Goal: Answer question/provide support: Answer question/provide support

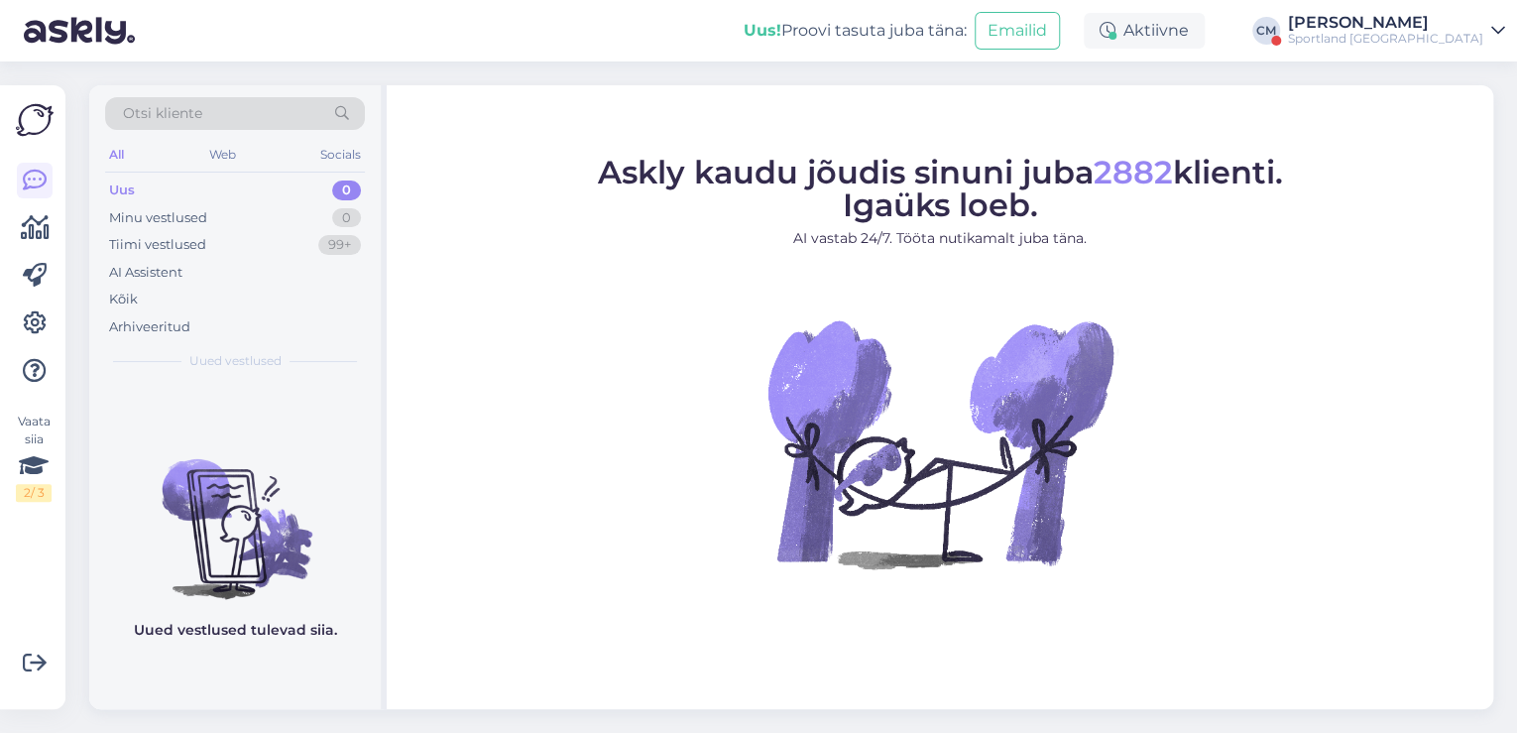
click at [1367, 36] on div "Sportland [GEOGRAPHIC_DATA]" at bounding box center [1385, 39] width 195 height 16
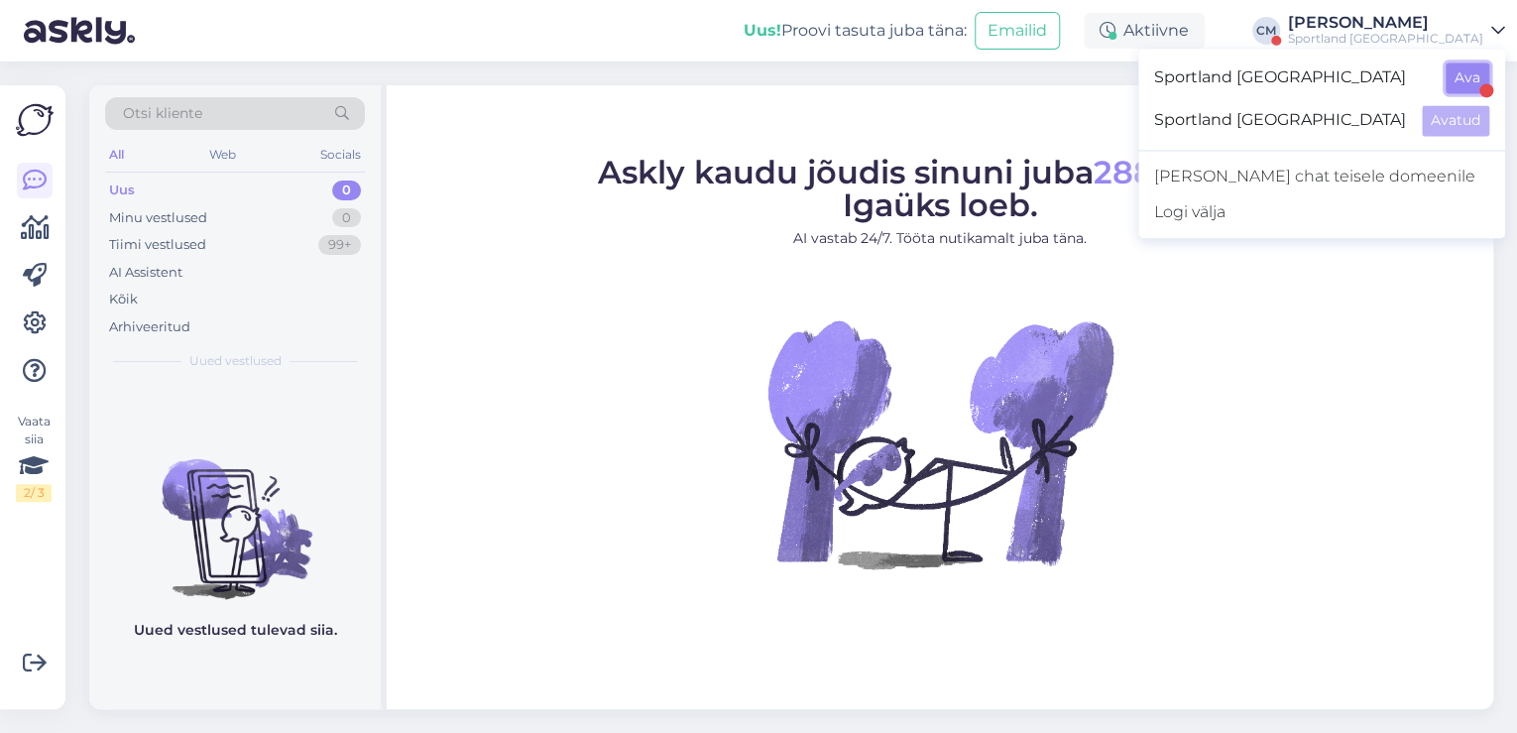
click at [1453, 87] on button "Ava" at bounding box center [1468, 77] width 44 height 31
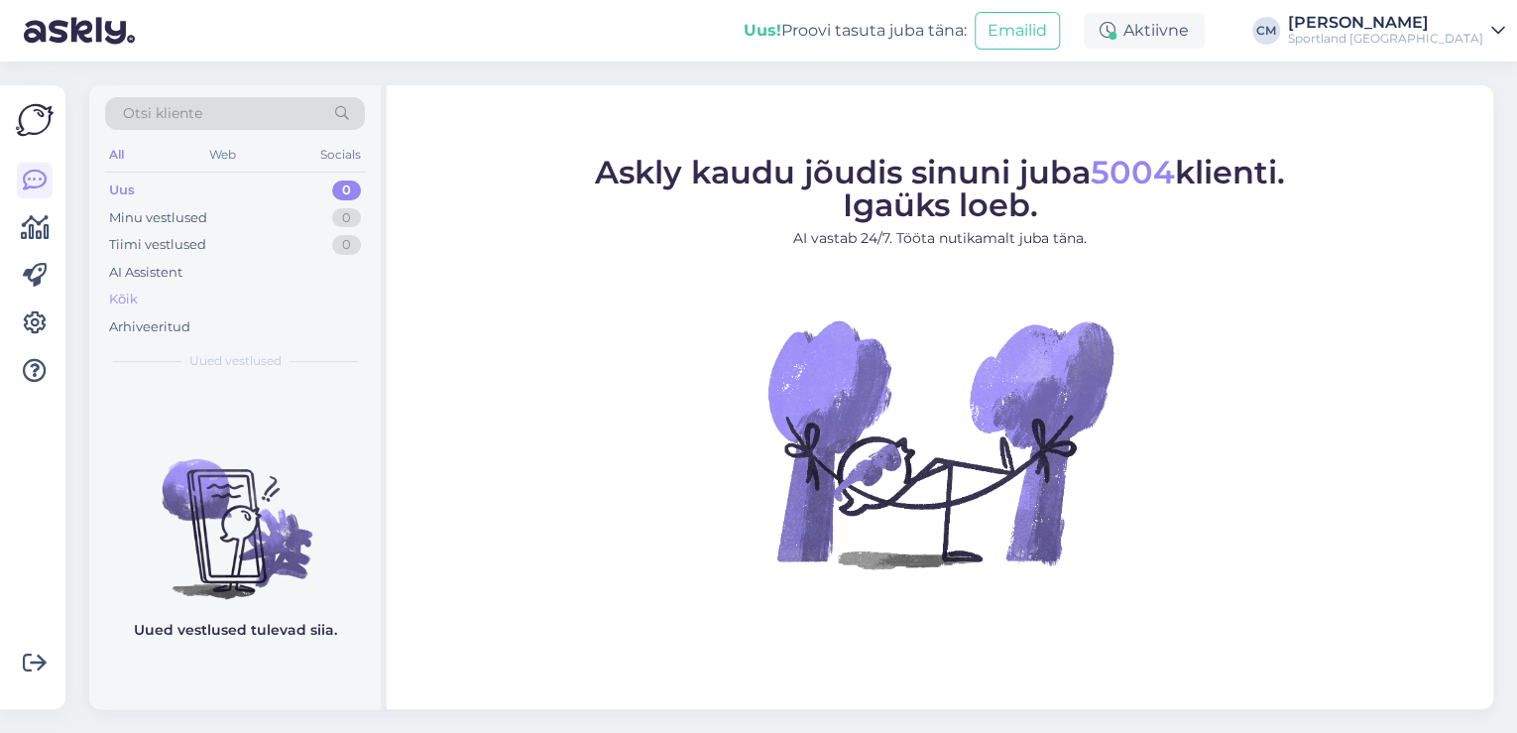
click at [179, 286] on div "Kõik" at bounding box center [235, 300] width 260 height 28
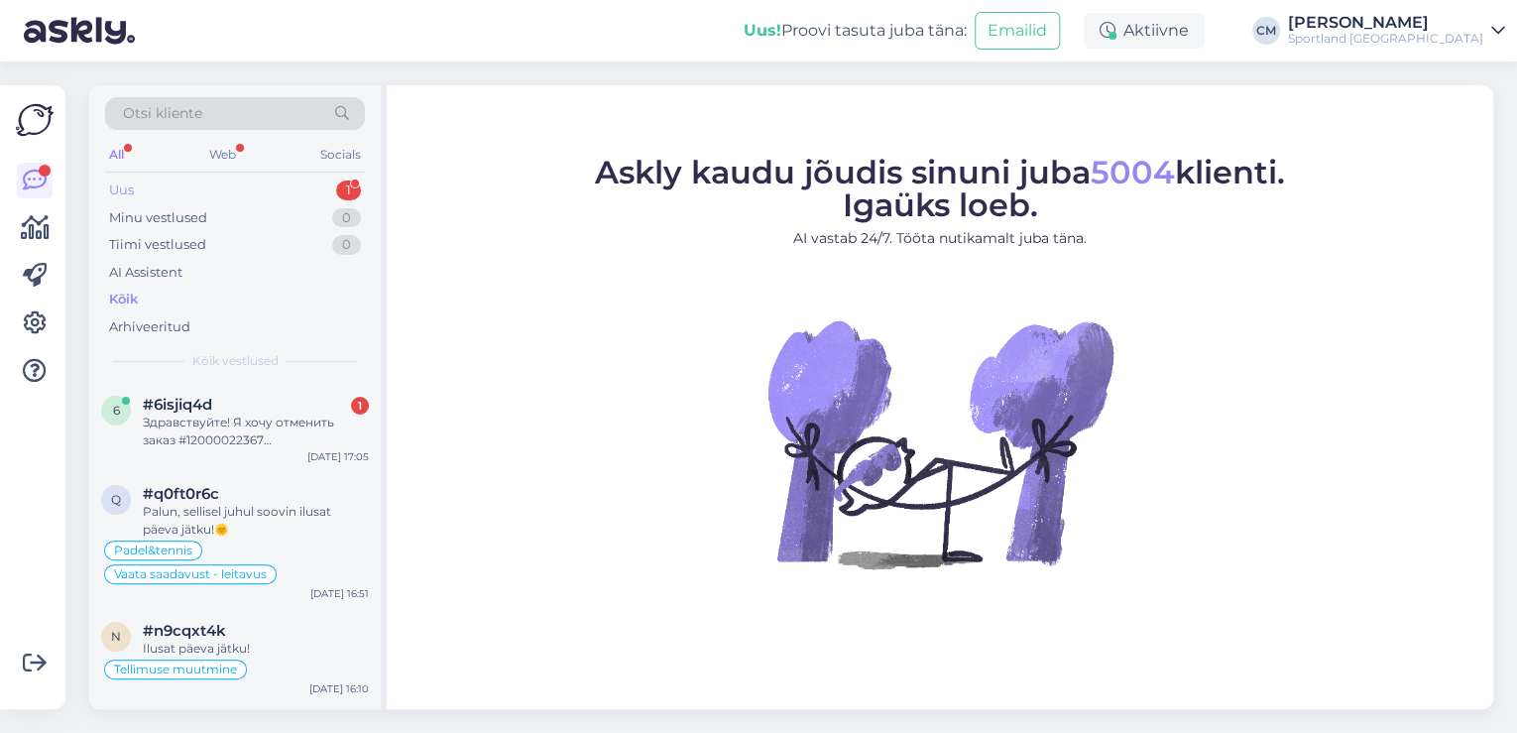
click at [314, 190] on div "Uus 1" at bounding box center [235, 191] width 260 height 28
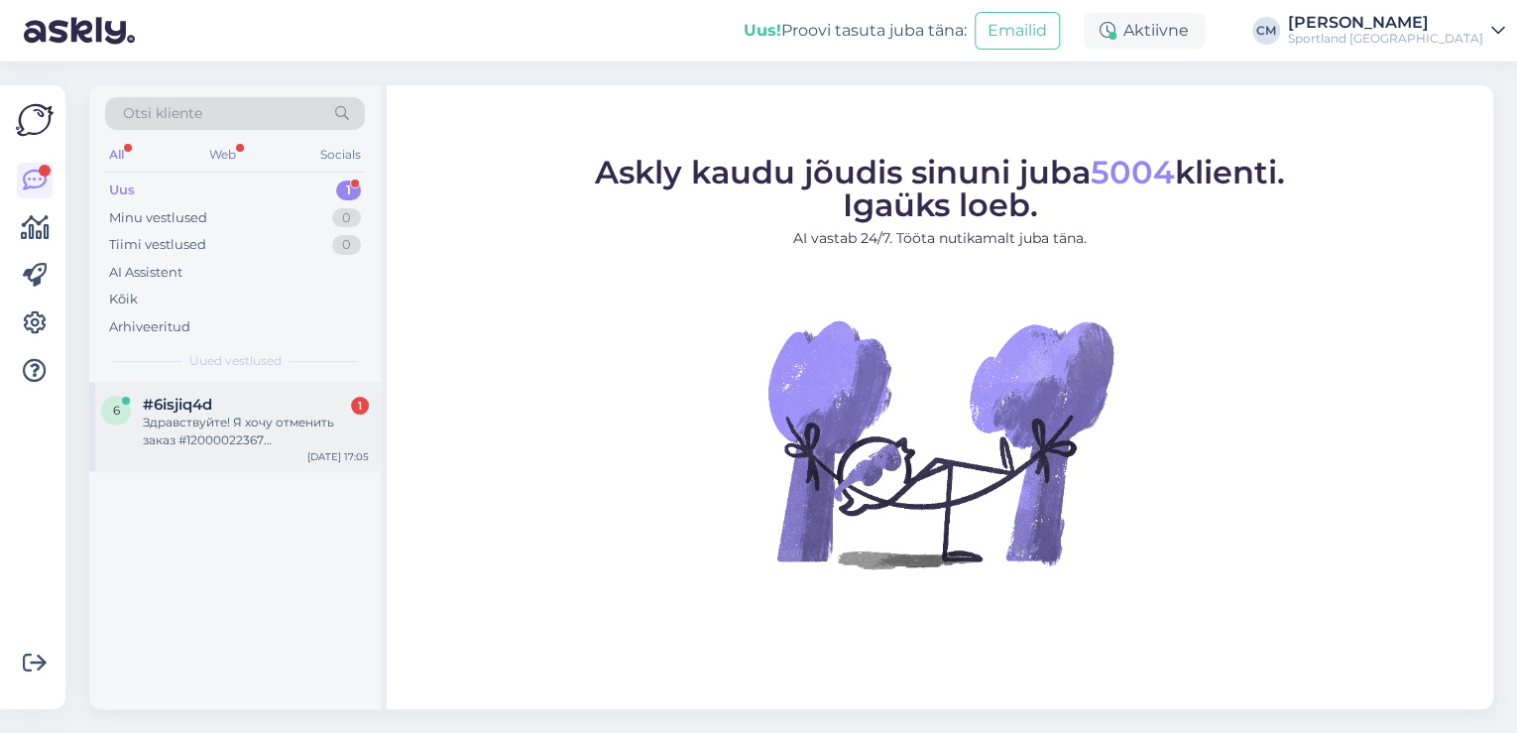
click at [284, 465] on div "6 #6isjiq4d 1 Здравствуйте! Я хочу отменить заказ #12000022367 [PERSON_NAME] [D…" at bounding box center [235, 426] width 292 height 89
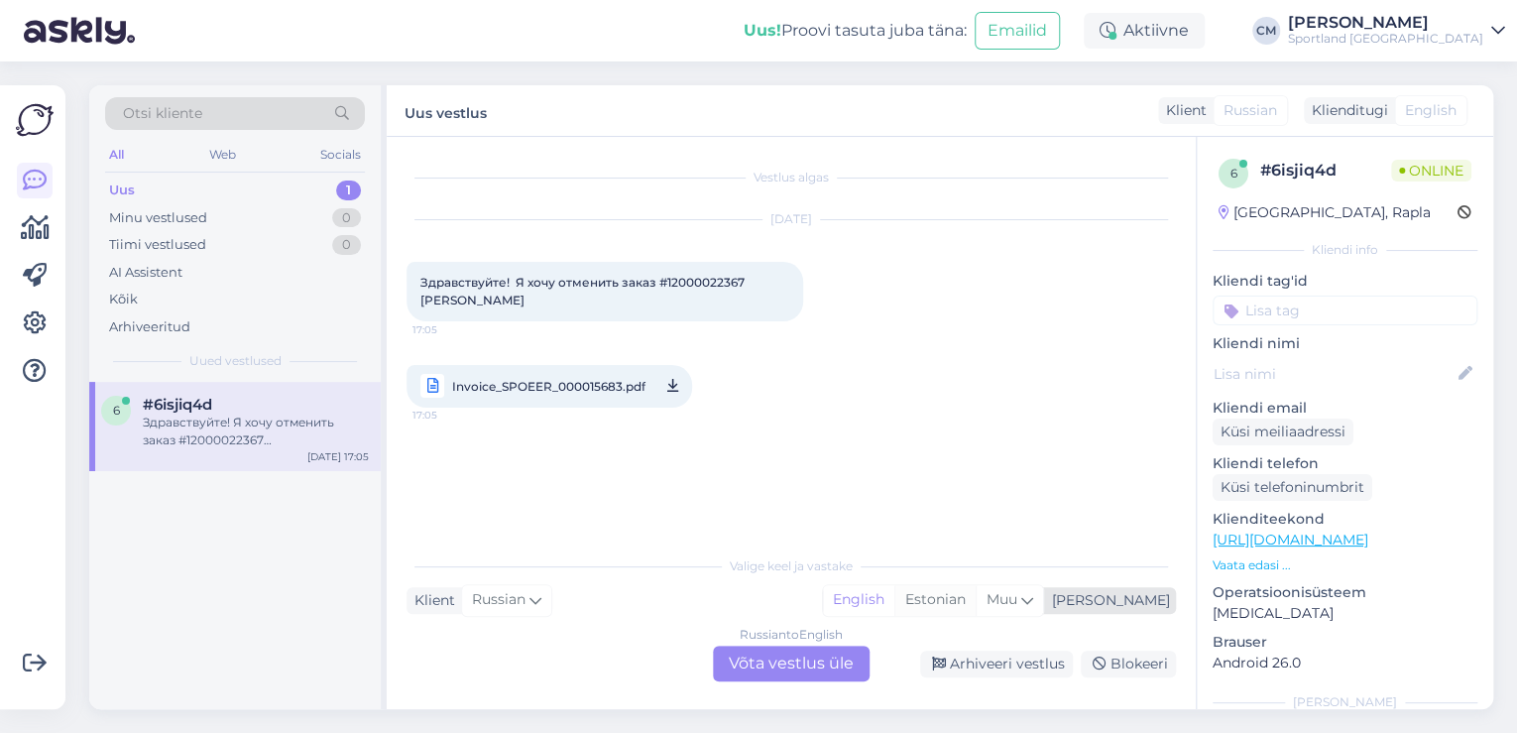
click at [976, 604] on div "Estonian" at bounding box center [935, 600] width 81 height 30
click at [845, 637] on div "Russian to Estonian" at bounding box center [792, 635] width 112 height 18
click at [834, 651] on div "Russian to Estonian Võta vestlus üle" at bounding box center [791, 664] width 157 height 36
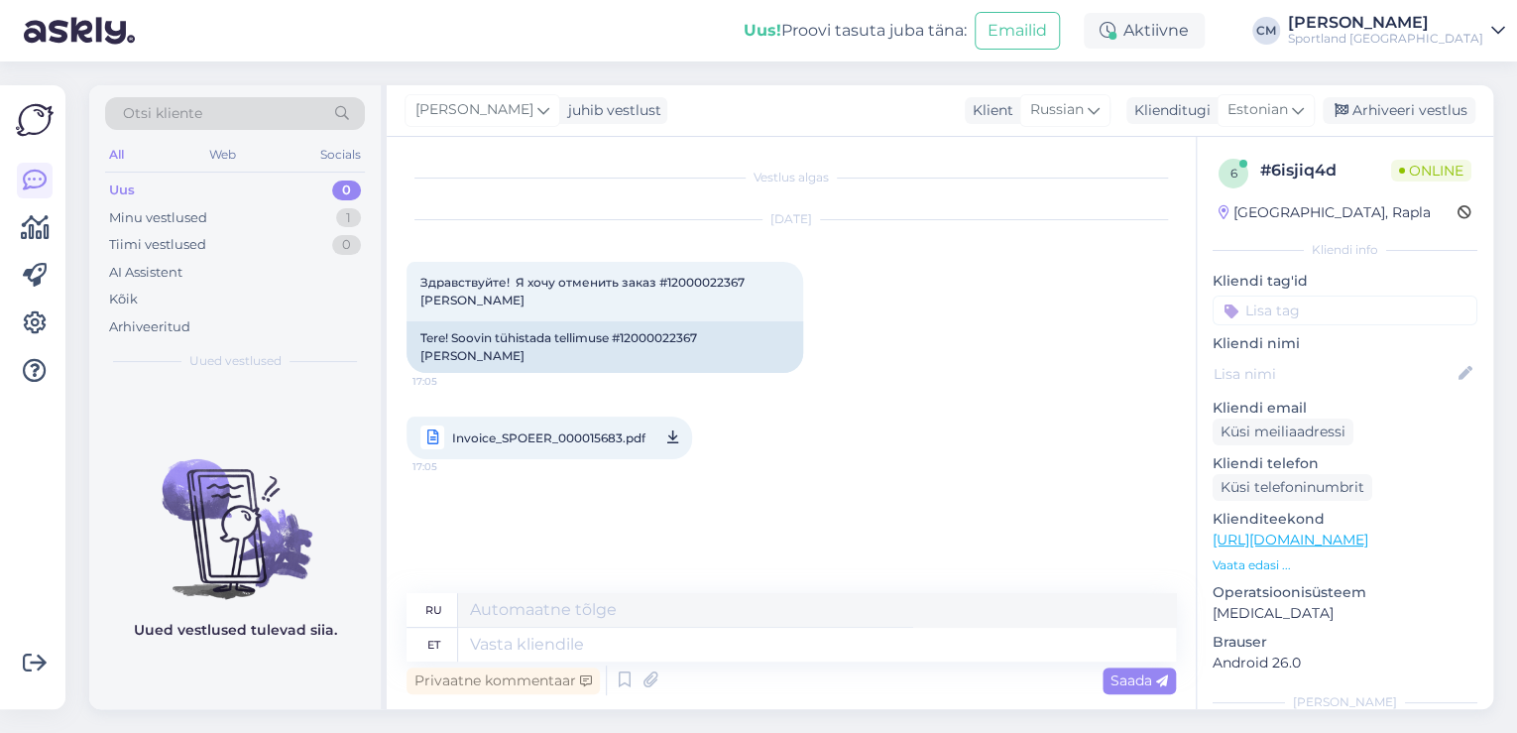
click at [610, 687] on div "Privaatne kommentaar Saada" at bounding box center [792, 680] width 770 height 38
click at [619, 676] on icon at bounding box center [625, 680] width 24 height 30
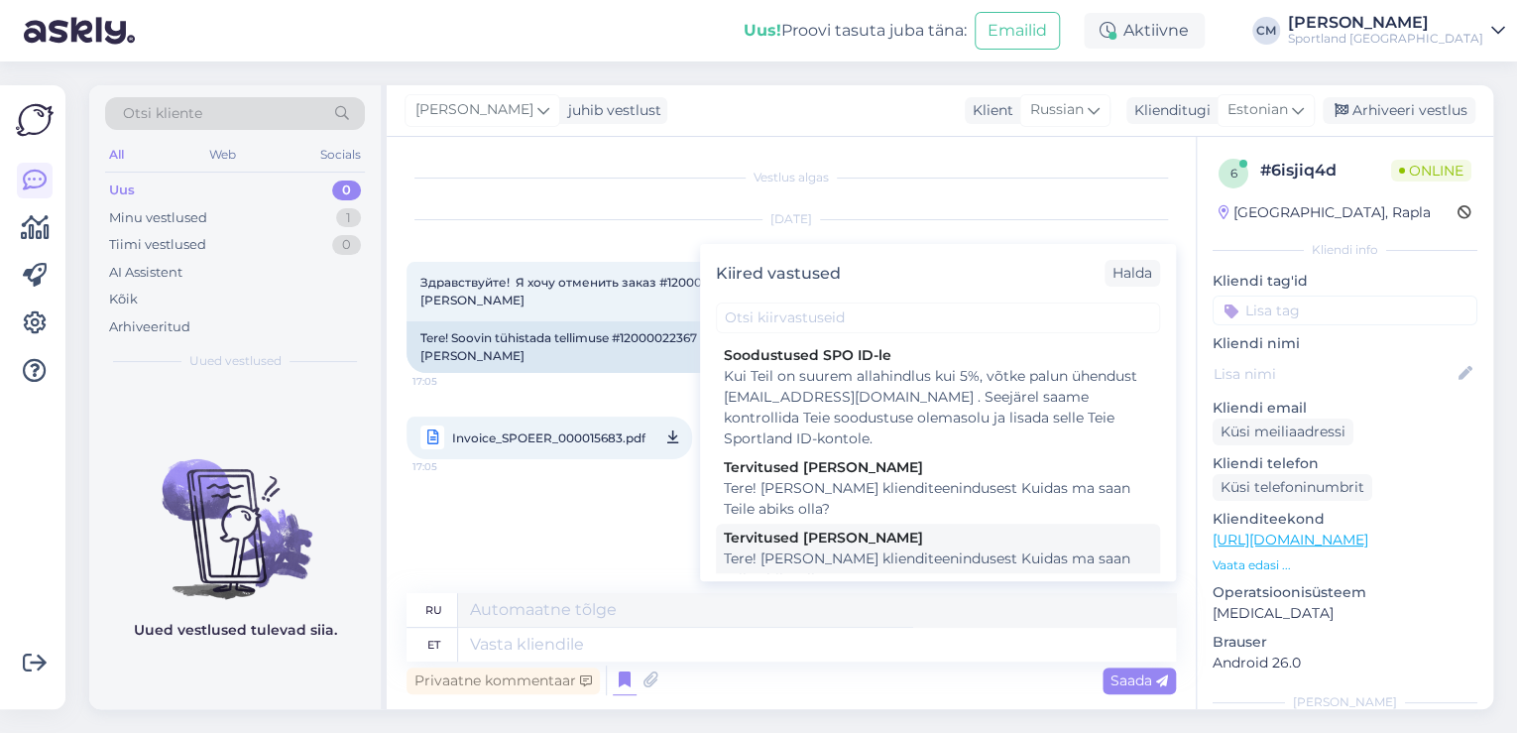
click at [856, 572] on div "Tere! [PERSON_NAME] klienditeenindusest Kuidas ma saan Teile abiks olla?" at bounding box center [938, 569] width 428 height 42
type textarea "Здравствуйте! Я [PERSON_NAME] из службы поддержки клиентов Чем я могу вам помоч…"
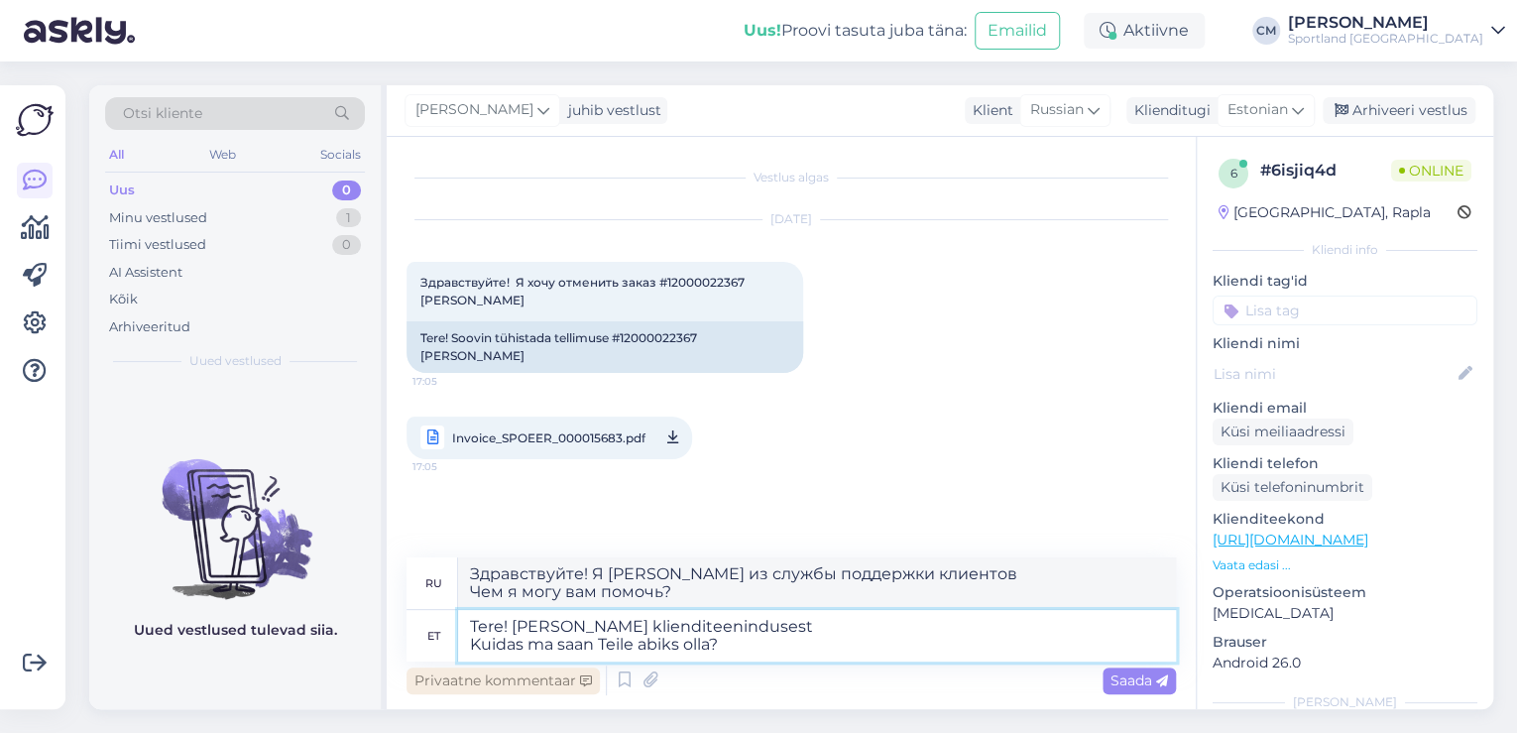
drag, startPoint x: 797, startPoint y: 647, endPoint x: 476, endPoint y: 684, distance: 323.5
click at [476, 684] on div "ru Здравствуйте! Я [PERSON_NAME] из службы поддержки клиентов Чем я могу вам по…" at bounding box center [792, 628] width 770 height 142
type textarea "Tere! [PERSON_NAME] klienditeenindusest"
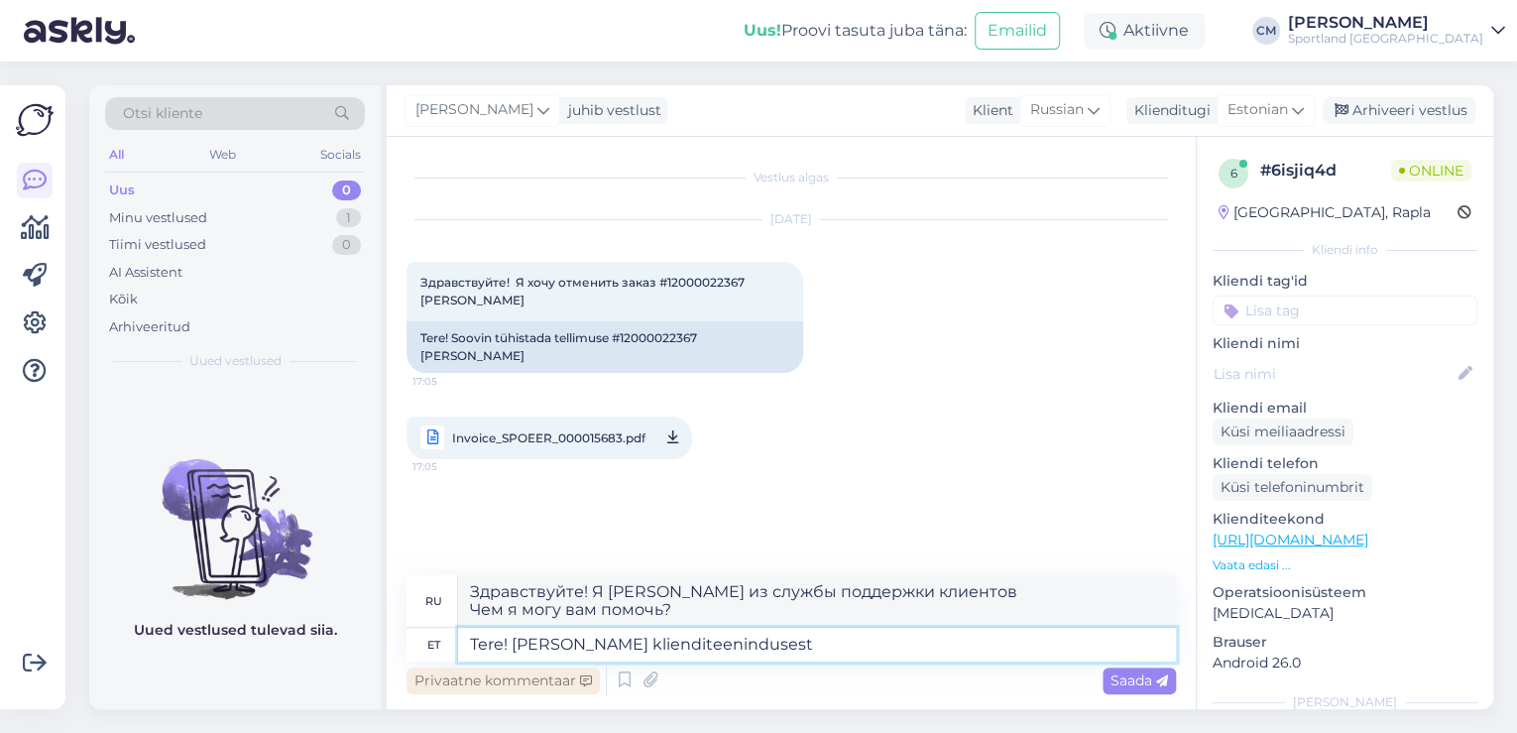
type textarea "Здравствуйте! Меня зовут [PERSON_NAME], я из службы поддержки клиентов."
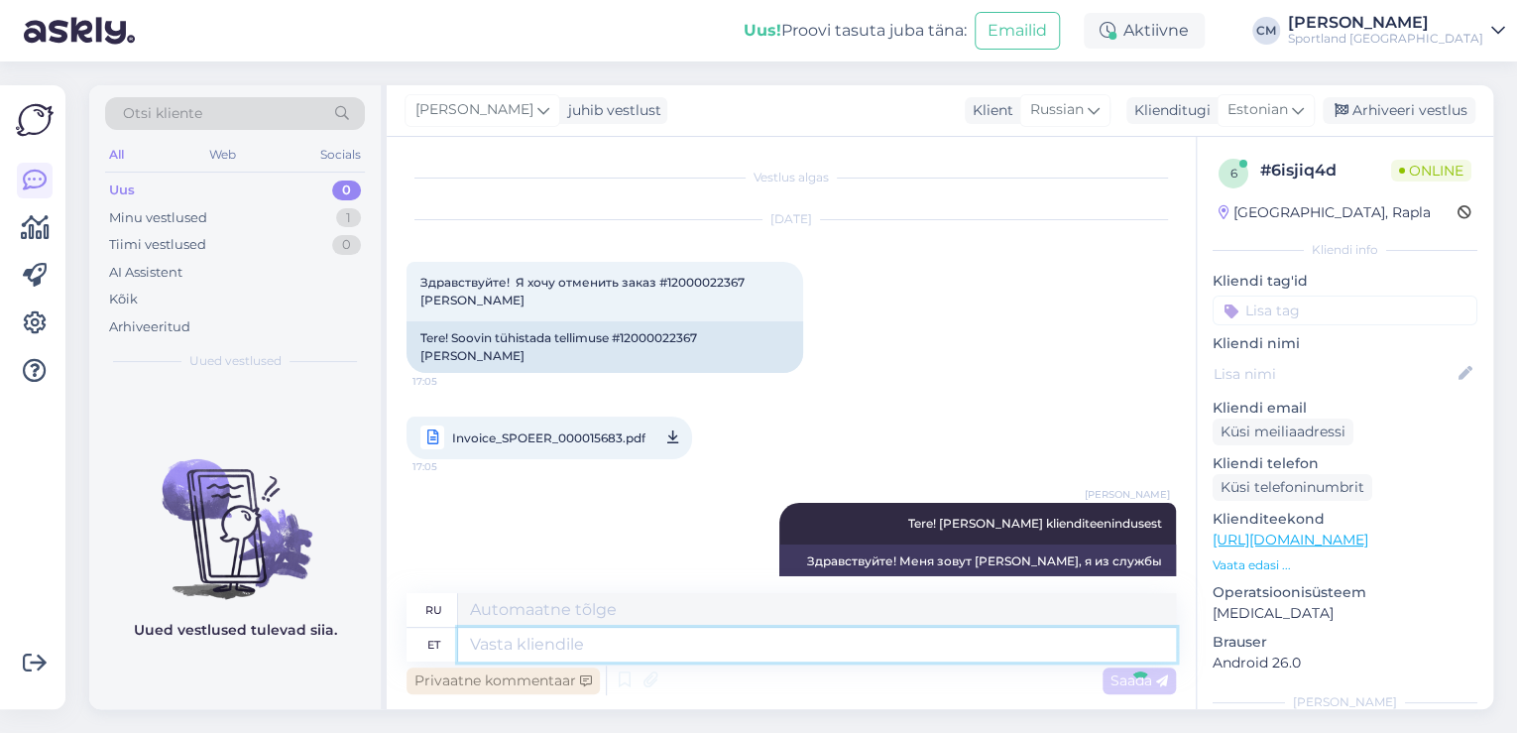
scroll to position [42, 0]
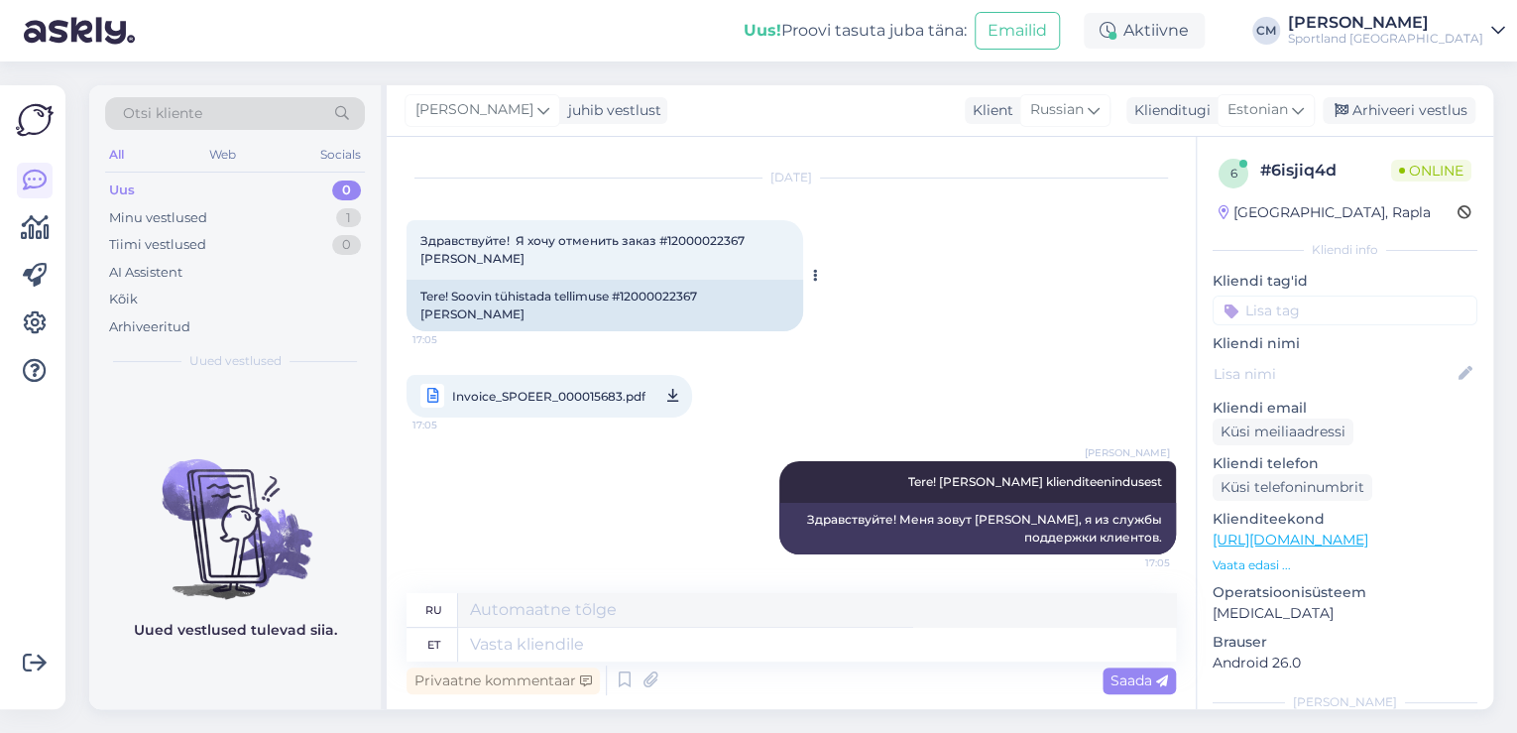
click at [672, 293] on div "Tere! Soovin tühistada tellimuse #12000022367 [PERSON_NAME]" at bounding box center [605, 306] width 397 height 52
copy div "12000022367"
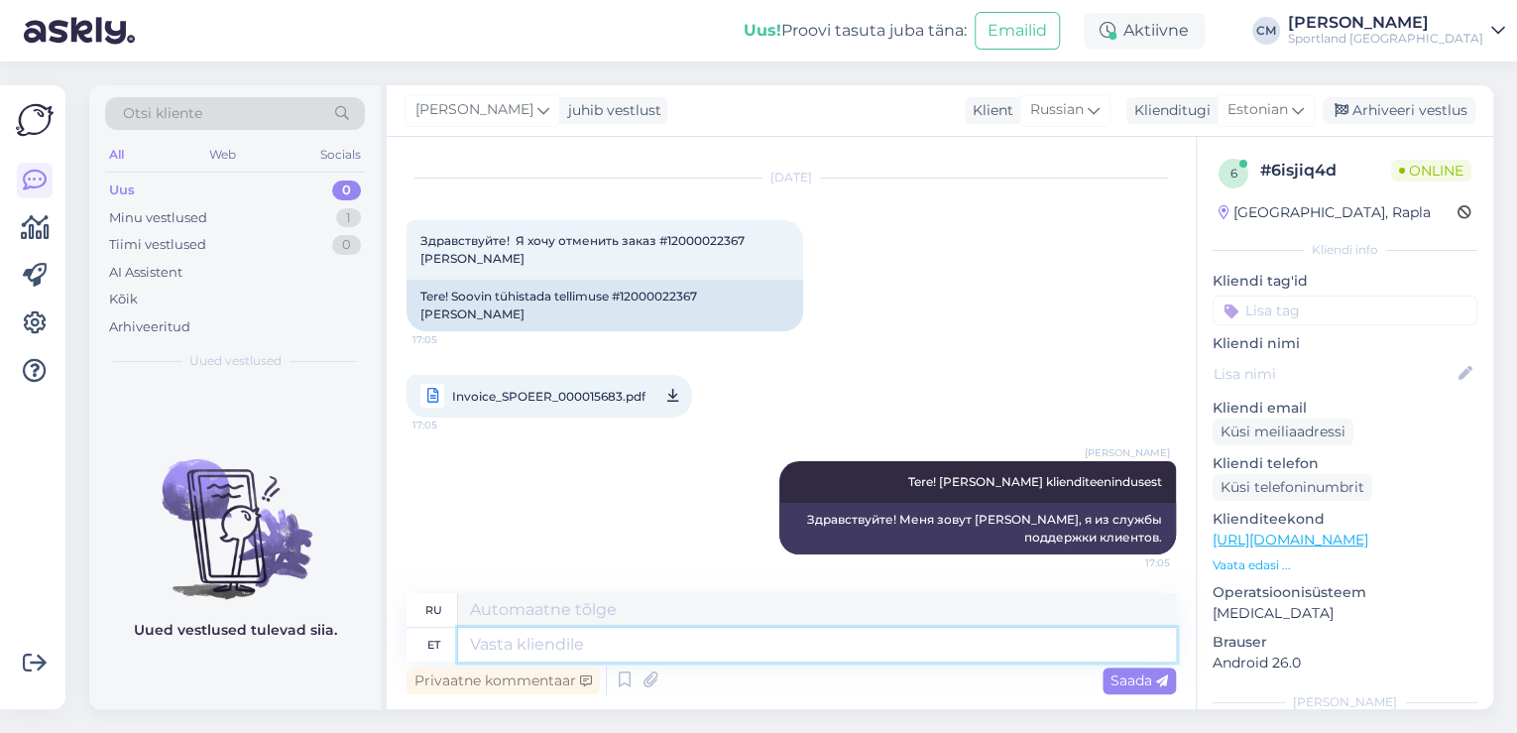
click at [578, 639] on textarea at bounding box center [817, 645] width 718 height 34
type textarea "Kahjuks on"
type textarea "К сожалению"
type textarea "Kahjuks on T"
type textarea "К сожалению, есть"
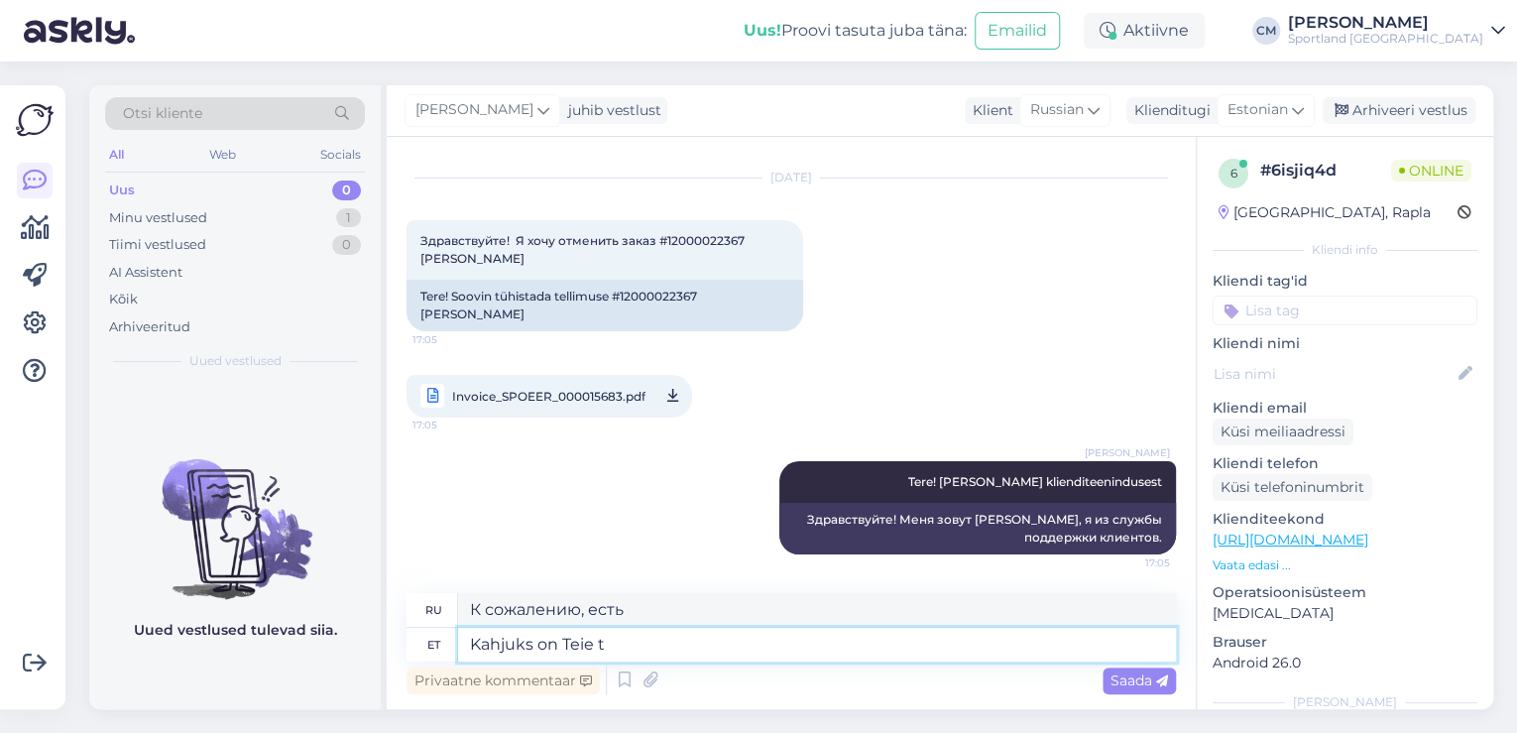
type textarea "Kahjuks on Teie te"
type textarea "К сожалению, ваш"
type textarea "Kahjuks on Teie tellimus j"
type textarea "К сожалению, ваш заказ"
type textarea "Kahjuks on Teie tellimus juba ü"
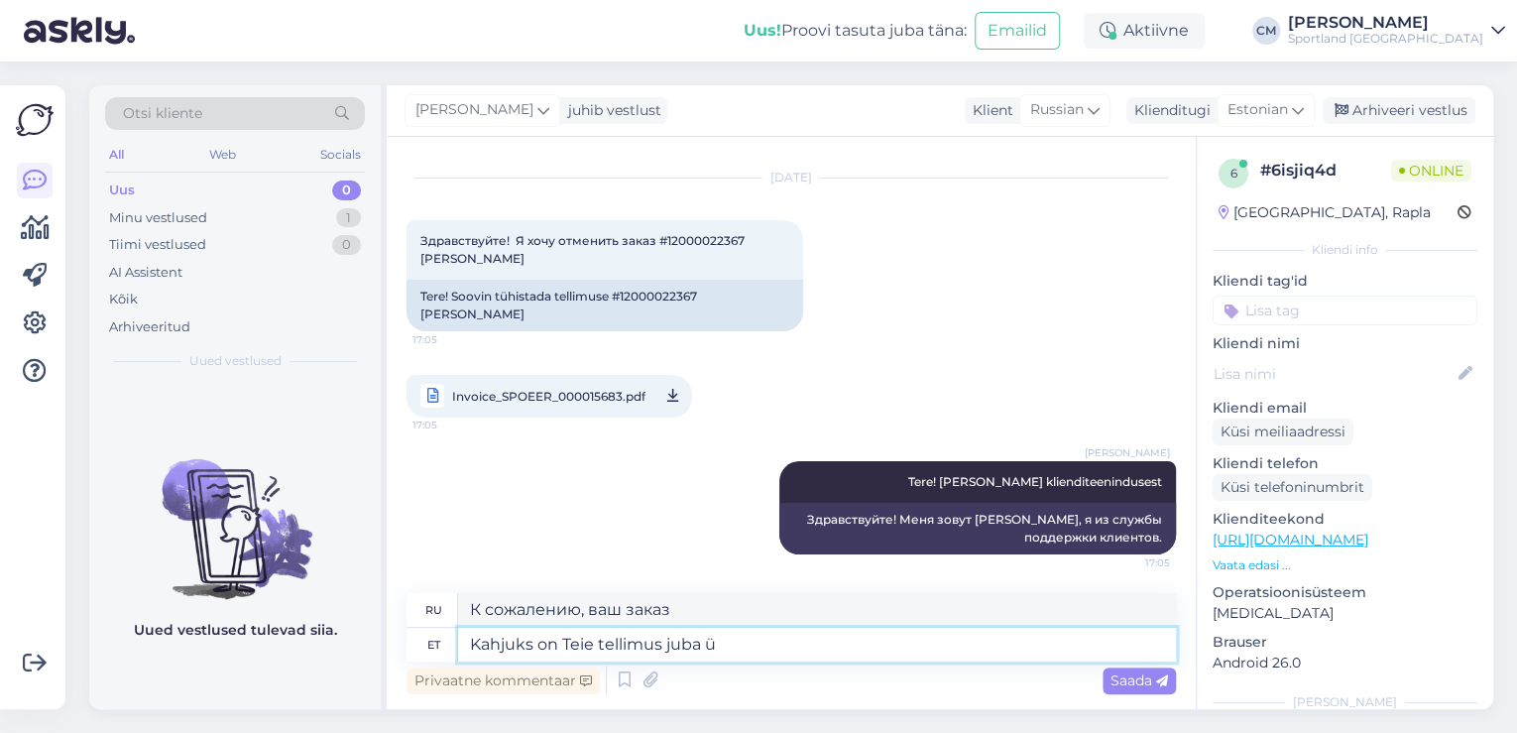
type textarea "К сожалению, ваш заказ уже оформлен."
type textarea "Kahjuks on Teie tellimus juba üle antud"
type textarea "К сожалению, ваш заказ уже отправлен."
type textarea "Kahjuks on Teie tellimus juba üle antud DPD-le"
type textarea "К сожалению, ваш заказ уже передан в DPD."
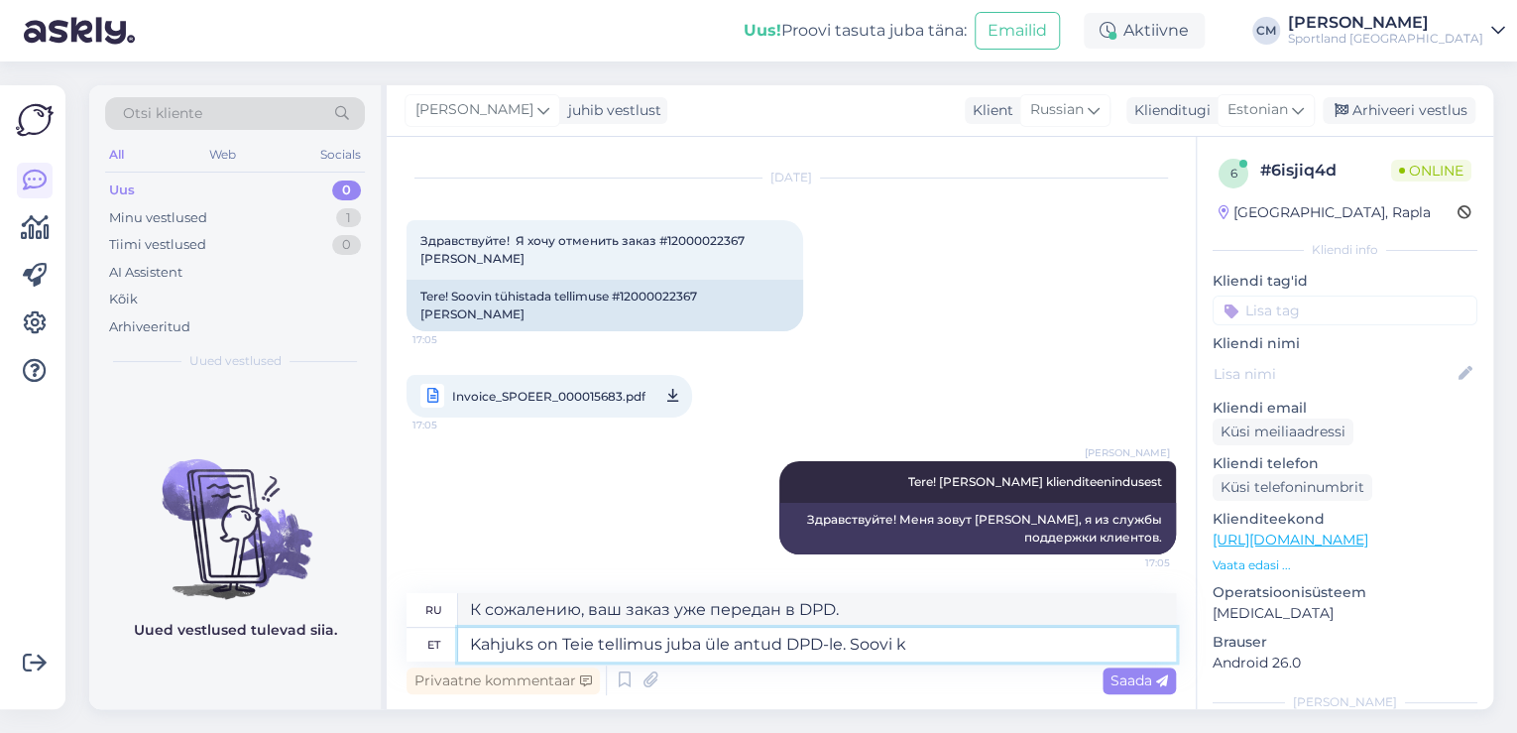
type textarea "Kahjuks on Teie tellimus juba üle antud DPD-le. Soovi ko"
type textarea "К сожалению, ваш заказ уже передан в DPD. Пожалуйста."
type textarea "Kahjuks on Teie tellimus juba üle antud DPD-le. Soovi korral sa"
type textarea "К сожалению, ваш заказ уже передан в DPD. При желании"
type textarea "Kahjuks on Teie tellimus juba üle antud DPD-le. Soovi korral saate t"
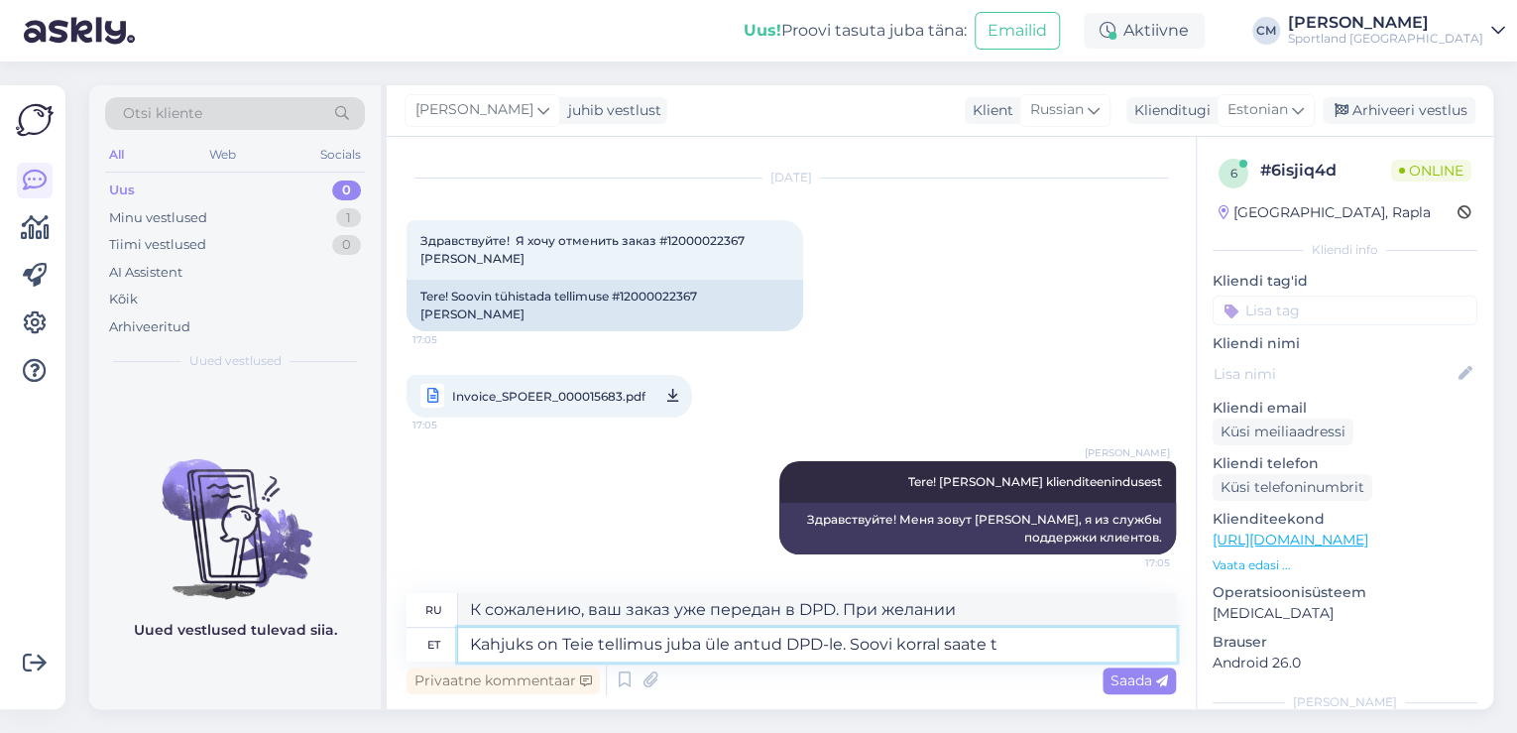
type textarea "К сожалению, ваш заказ уже передан в DPD. Если хотите, вы можете"
type textarea "Kahjuks on Teie tellimus juba üle antud DPD-le. Soovi korral saate tote t"
type textarea "К сожалению, ваш заказ уже передан в DPD. При желании вы можете получить контей…"
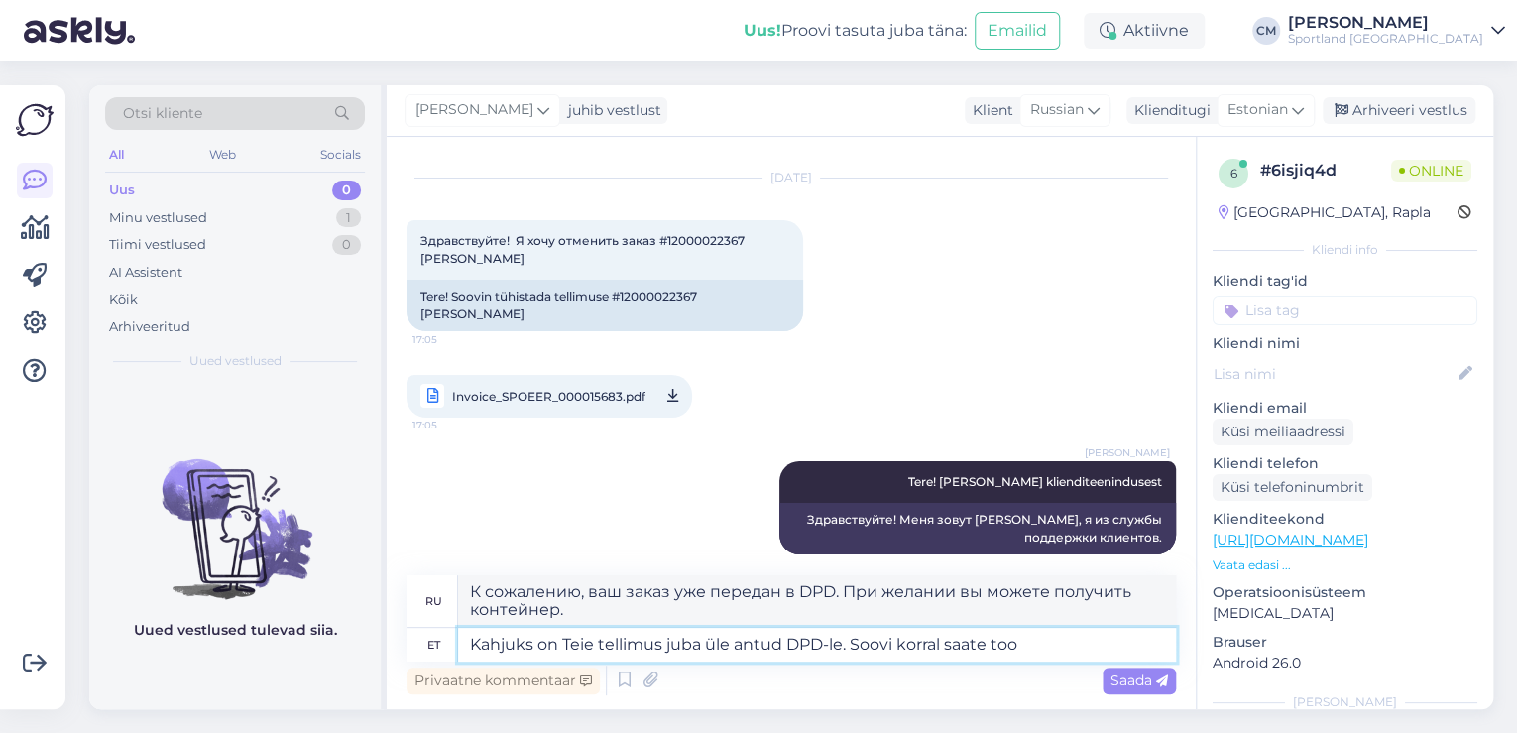
type textarea "Kahjuks on Teie tellimus juba üle antud DPD-le. Soovi korral saate too"
type textarea "К сожалению, ваш заказ уже передан в DPD. При желании вы также можете"
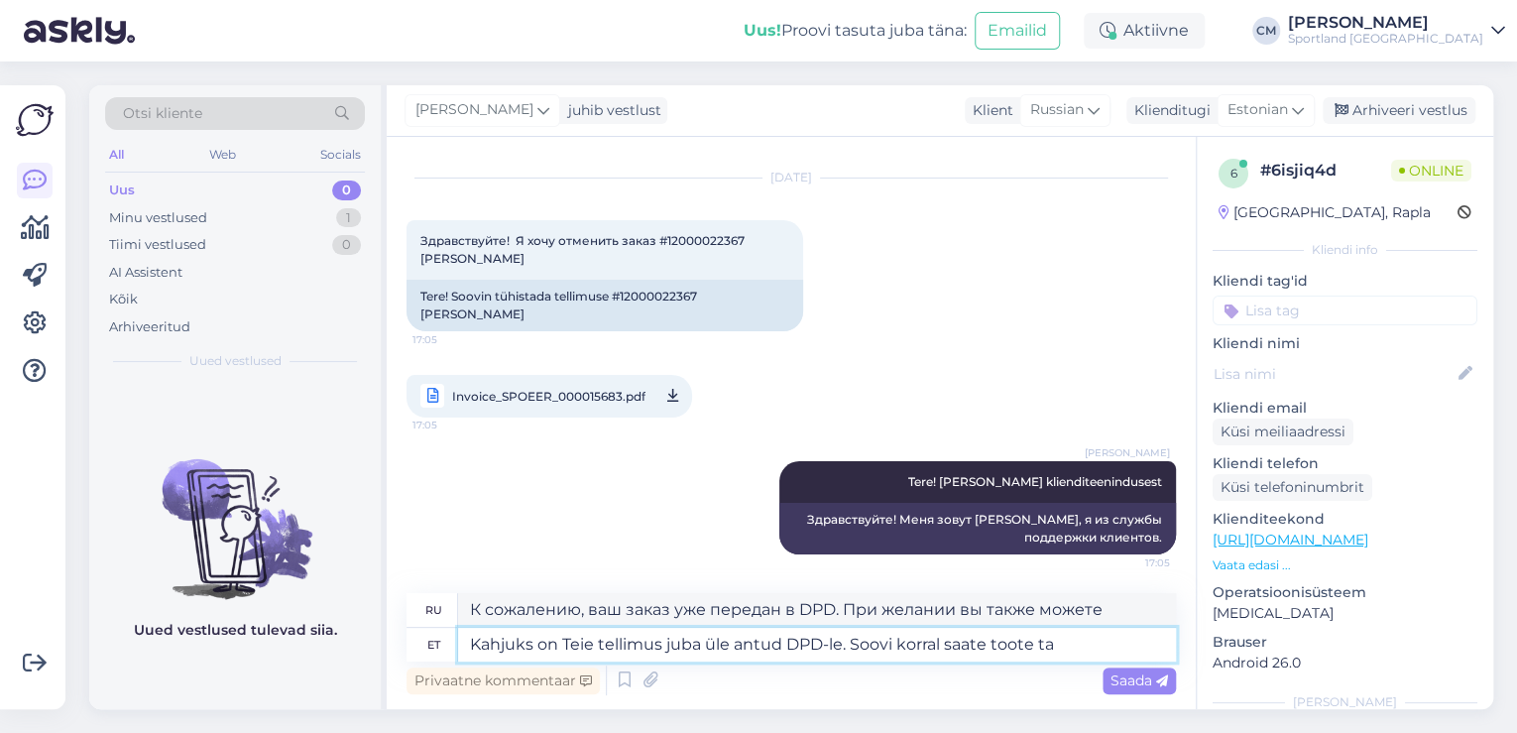
type textarea "Kahjuks on Teie tellimus juba üle antud DPD-le. Soovi korral saate toote tag"
type textarea "К сожалению, ваш заказ уже передан в DPD. При желании вы можете получить товар."
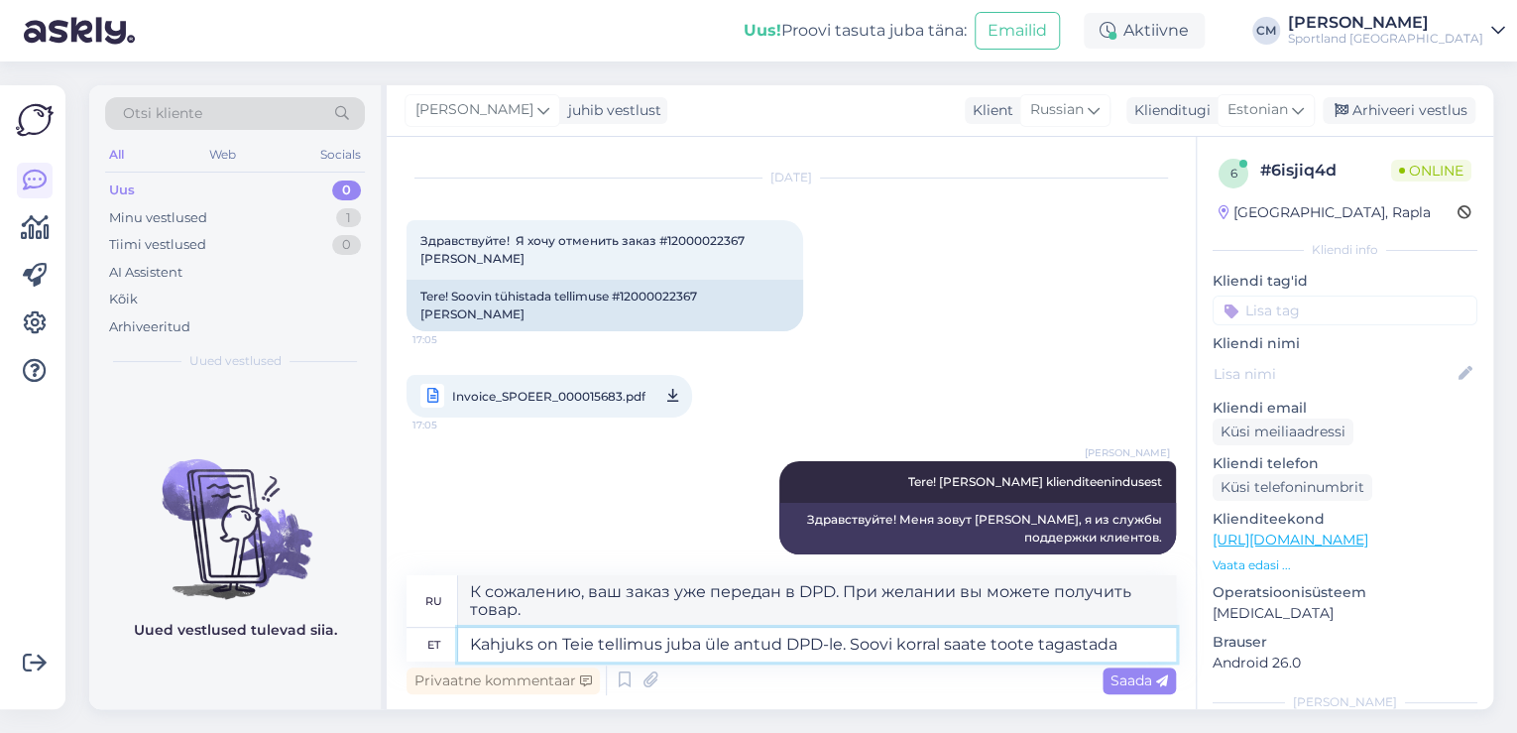
type textarea "Kahjuks on Teie tellimus juba üle antud DPD-le. Soovi korral saate toote tagast…"
type textarea "К сожалению, ваш заказ уже передан в DPD. При желании вы можете вернуть товар."
type textarea "Kahjuks on Teie tellimus juba üle antud DPD-le. Soovi korral saate toote tagast…"
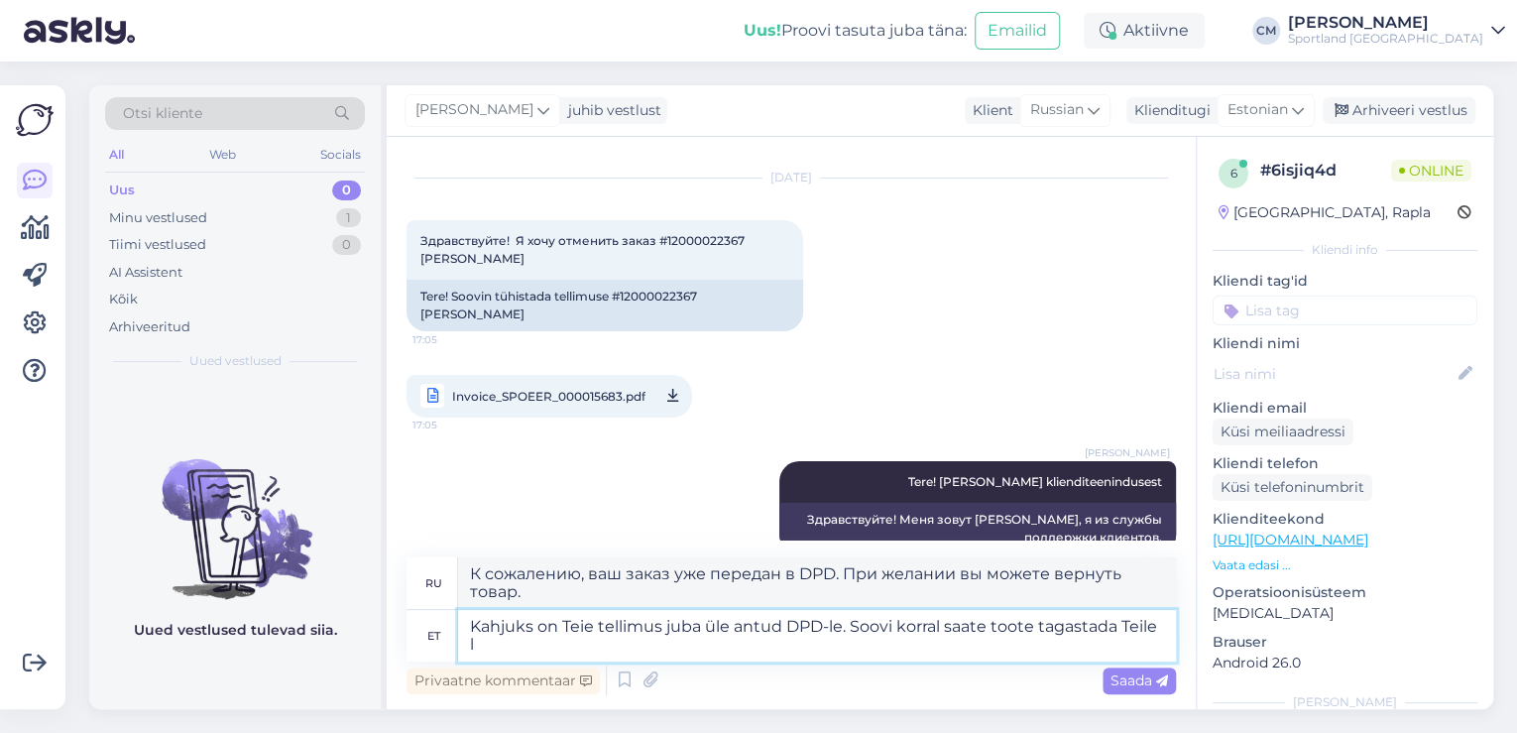
type textarea "К сожалению, ваш заказ уже передан в DPD. При желании вы можете вернуть его нам."
type textarea "Kahjuks on Teie tellimus juba üle antud DPD-le. Soovi korral saate toote tagast…"
type textarea "К сожалению, ваш заказ уже передан в DPD. При желании вы можете вернуть товар в…"
type textarea "Kahjuks on Teie tellimus juba üle antud DPD-le. Soovi korral saate toote tagast…"
type textarea "К сожалению, ваш заказ уже передан в DPD. При желании вы можете вернуть товар в…"
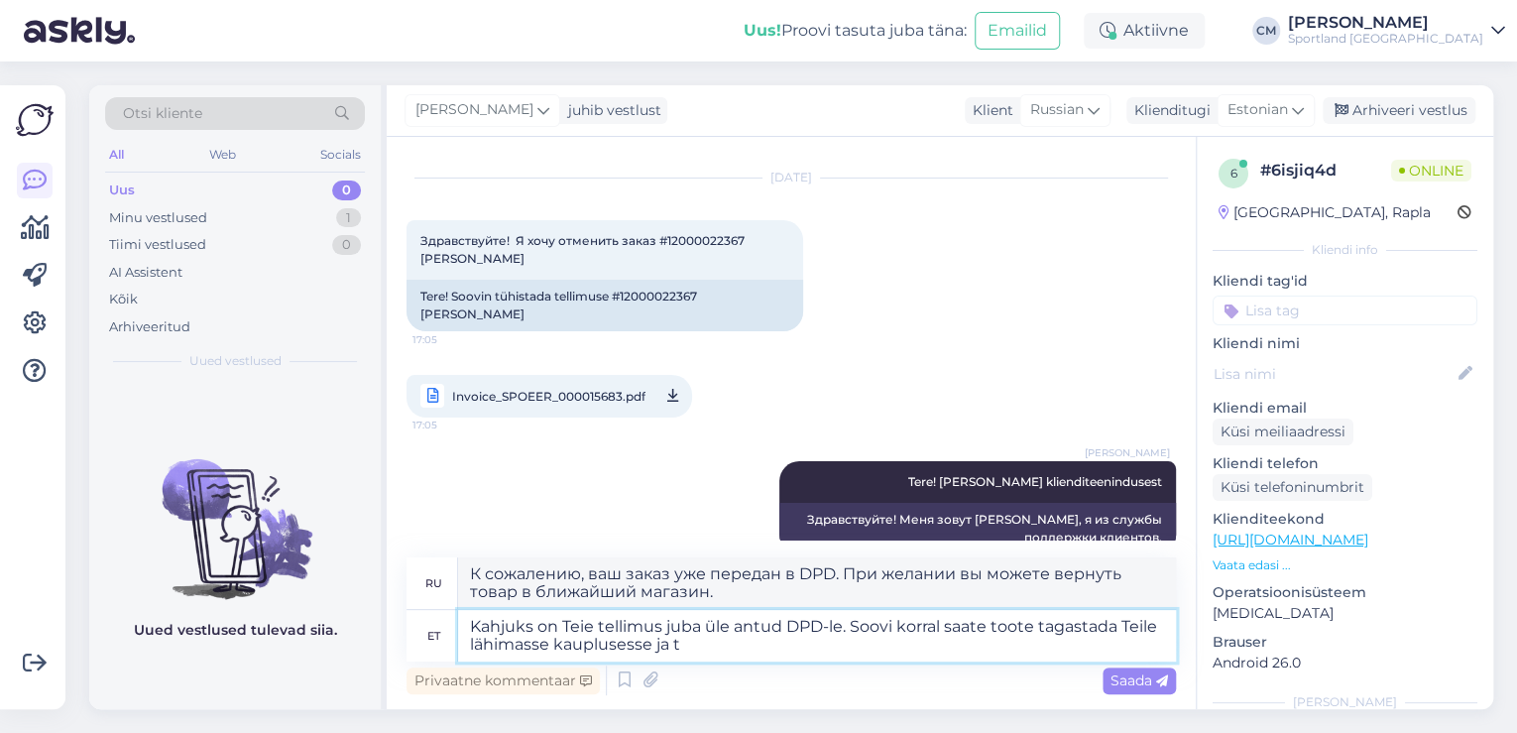
type textarea "Kahjuks on Teie tellimus juba üle antud DPD-le. Soovi korral saate toote tagast…"
type textarea "К сожалению, ваш заказ уже передан в DPD. При желании вы можете вернуть товар в…"
type textarea "Kahjuks on Teie tellimus juba üle antud DPD-le. Soovi korral saate toote tagast…"
type textarea "К сожалению, ваш заказ уже передан в DPD. При желании вы можете вернуть товар в…"
type textarea "Kahjuks on Teie tellimus juba üle antud DPD-le. Soovi korral saate toote tagast…"
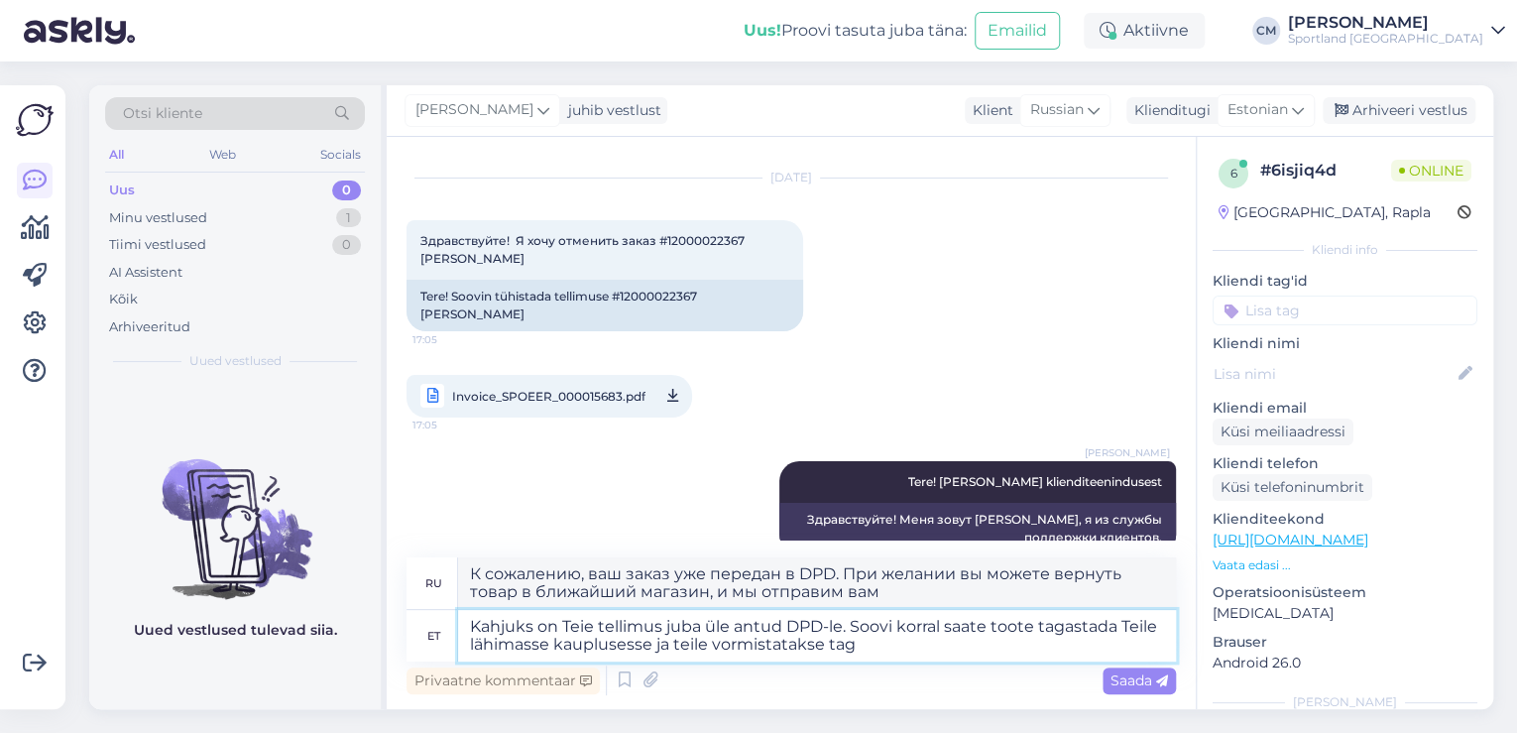
type textarea "К сожалению, ваш заказ уже передан в DPD. При желании вы можете вернуть товар в…"
type textarea "Kahjuks on Teie tellimus juba üle antud DPD-le. Soovi korral saate toote tagast…"
type textarea "К сожалению, ваш заказ уже передан в DPD. При желании вы можете вернуть товар в…"
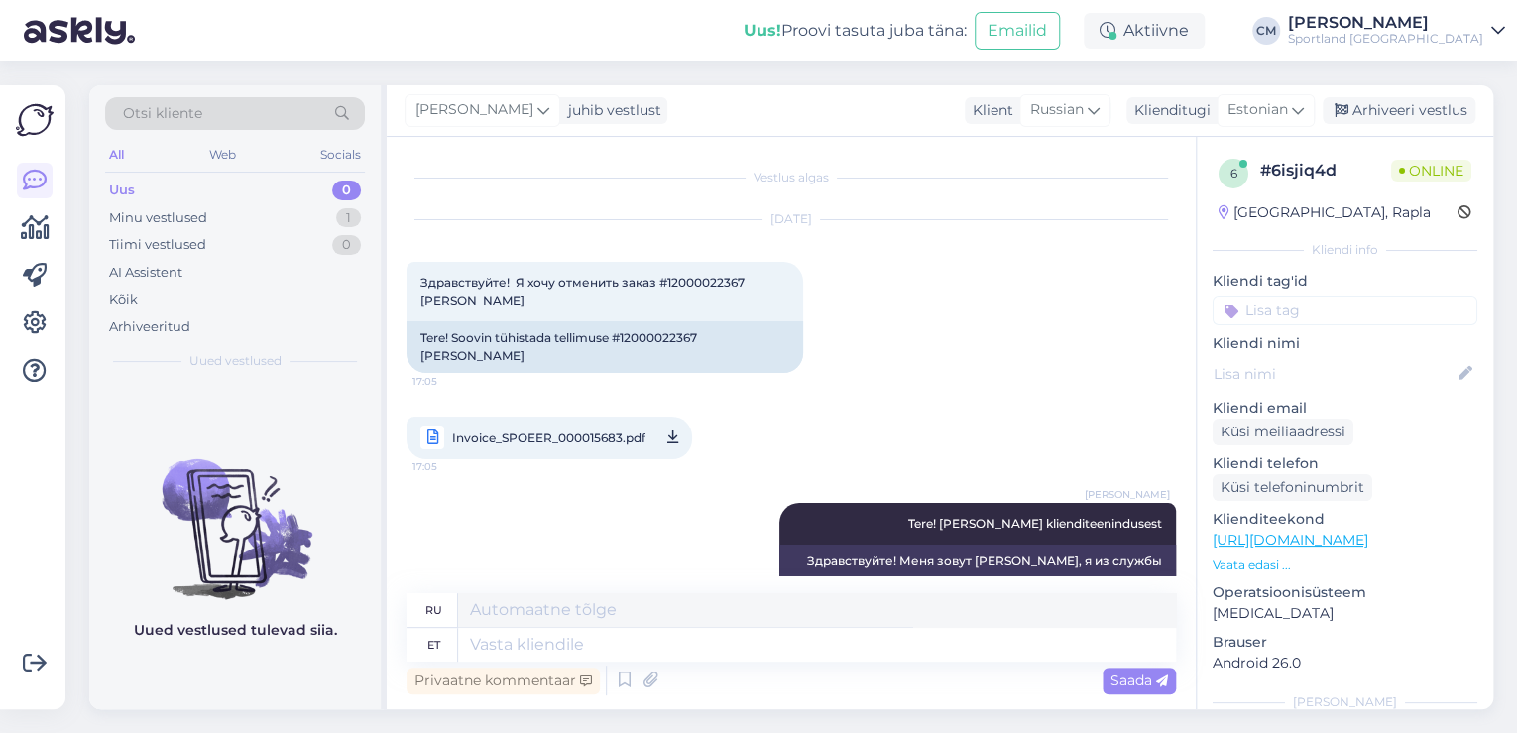
scroll to position [232, 0]
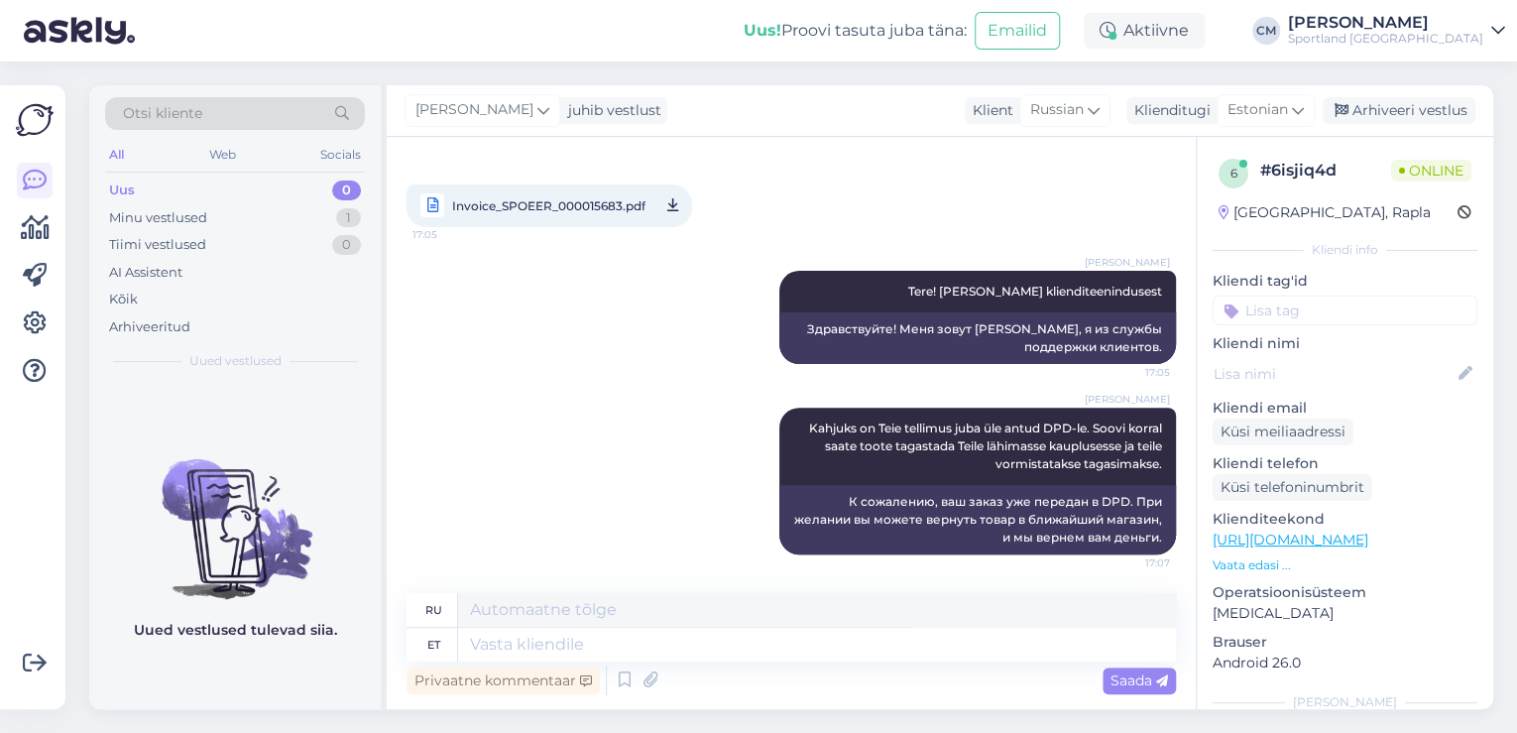
click at [1300, 308] on input at bounding box center [1345, 311] width 265 height 30
type input "tü"
click at [1304, 351] on div "Tellimuse tühistamine" at bounding box center [1345, 363] width 265 height 56
click at [1304, 361] on span "Tellimuse tühistamine" at bounding box center [1345, 363] width 131 height 12
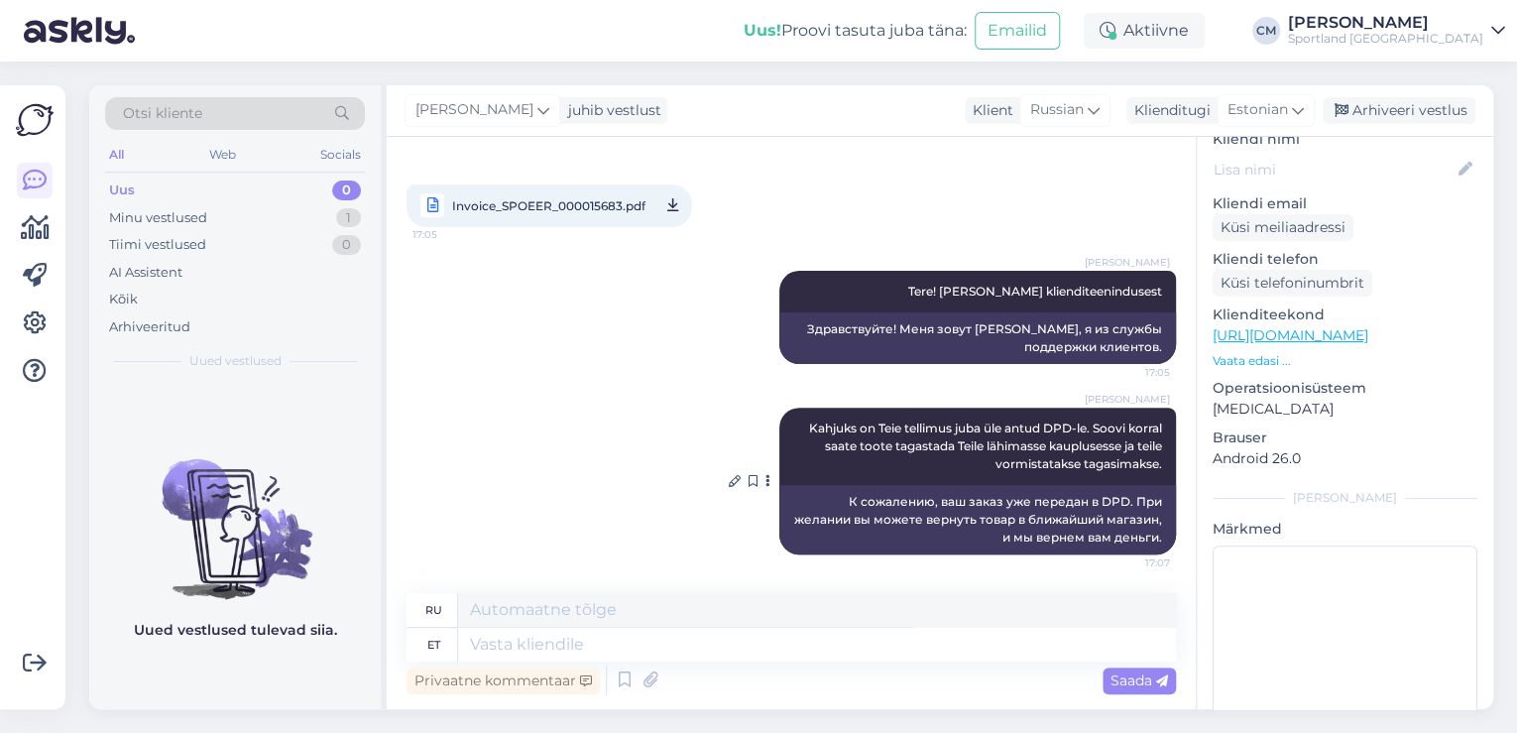
scroll to position [238, 0]
click at [312, 221] on div "Minu vestlused 1" at bounding box center [235, 218] width 260 height 28
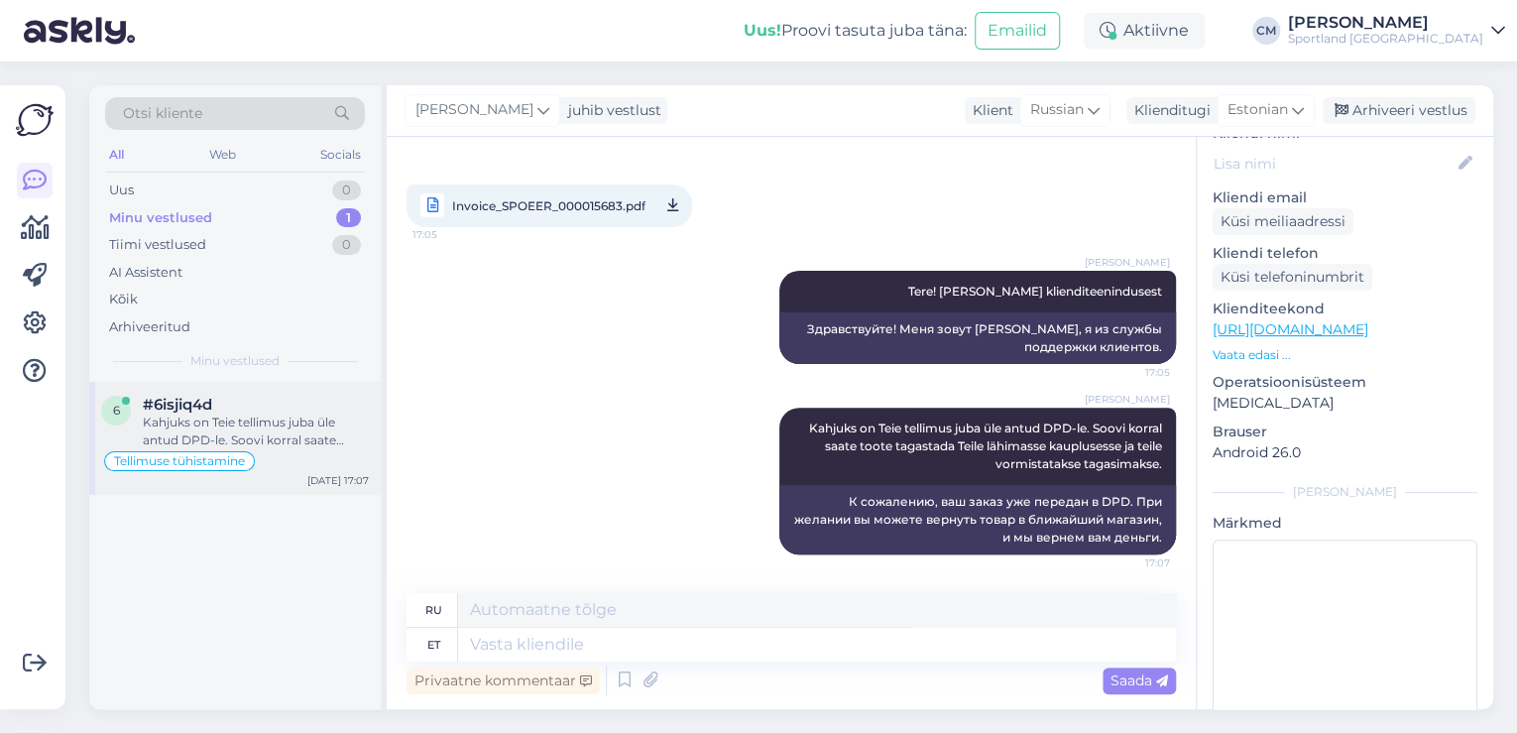
click at [360, 462] on div "Tellimuse tühistamine" at bounding box center [235, 461] width 268 height 24
click at [1387, 111] on div "Arhiveeri vestlus" at bounding box center [1399, 110] width 153 height 27
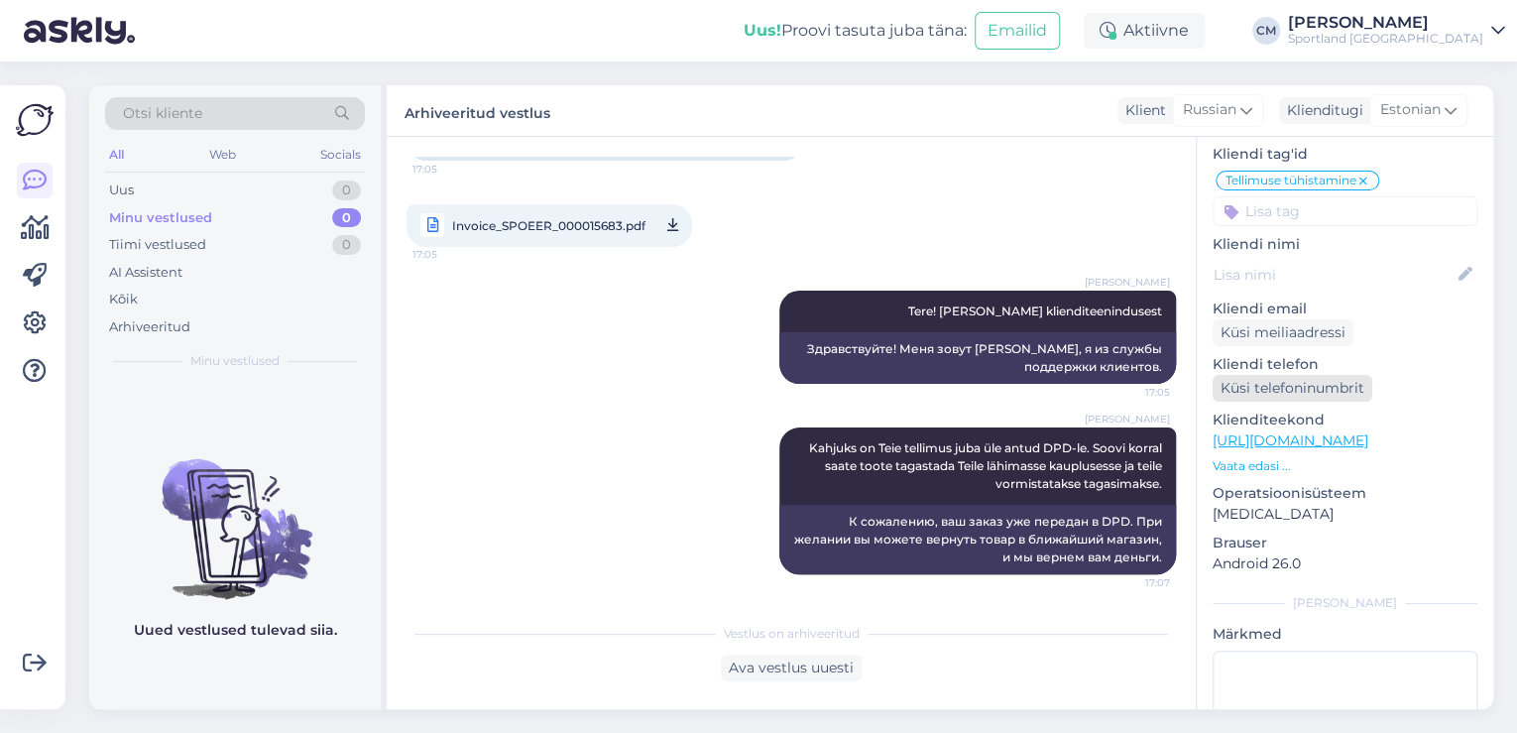
scroll to position [0, 0]
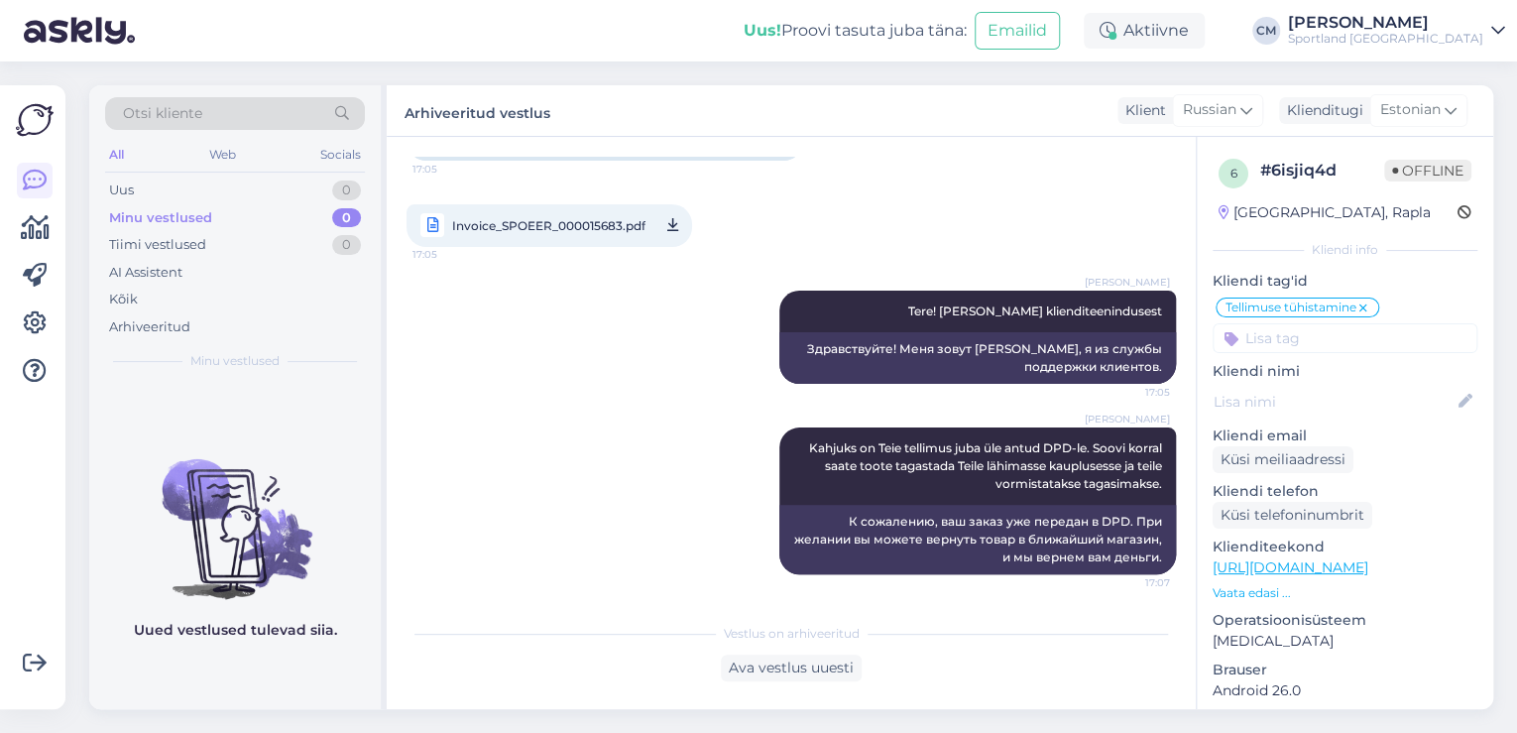
click at [1407, 29] on div "[PERSON_NAME]" at bounding box center [1385, 23] width 195 height 16
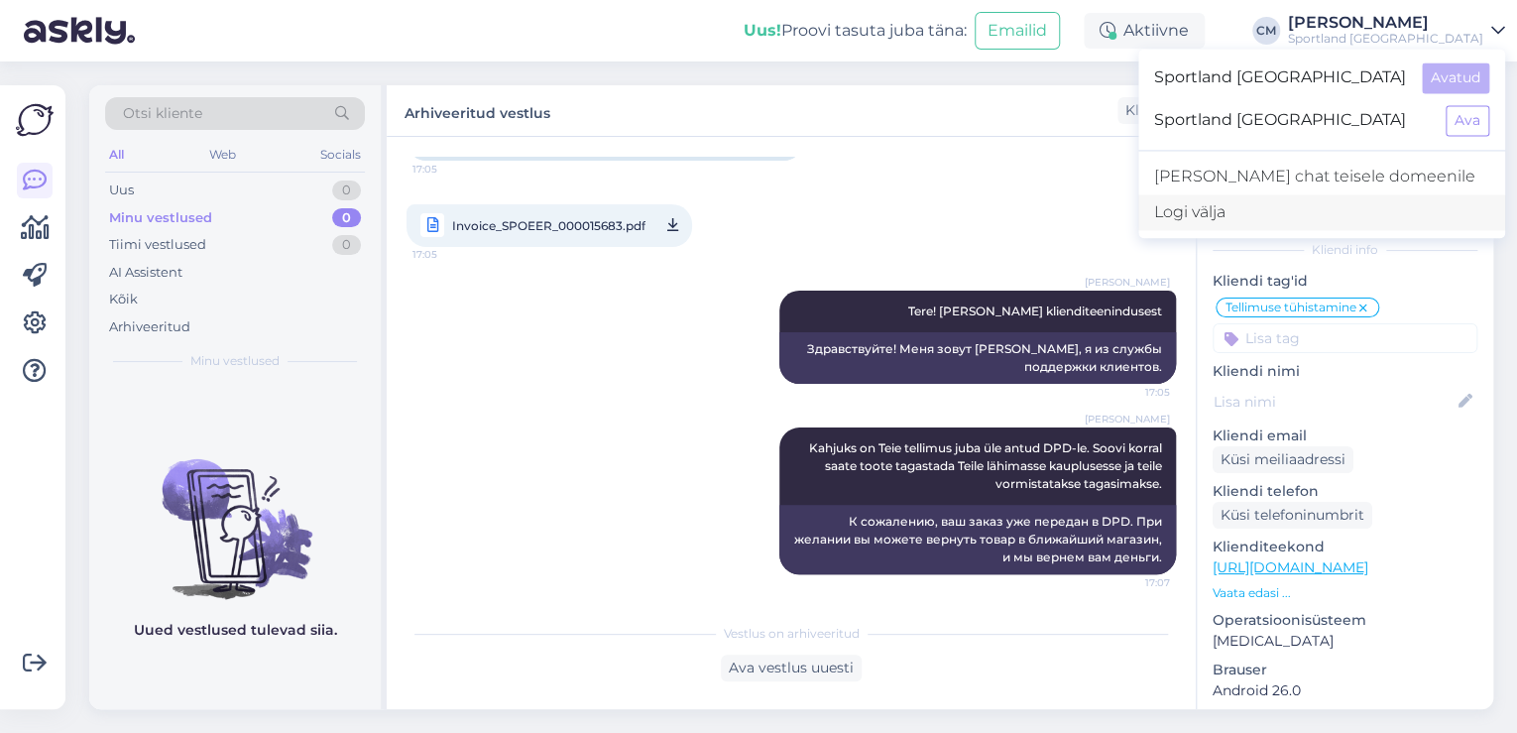
click at [1283, 210] on div "Logi välja" at bounding box center [1321, 212] width 367 height 36
